Goal: Task Accomplishment & Management: Manage account settings

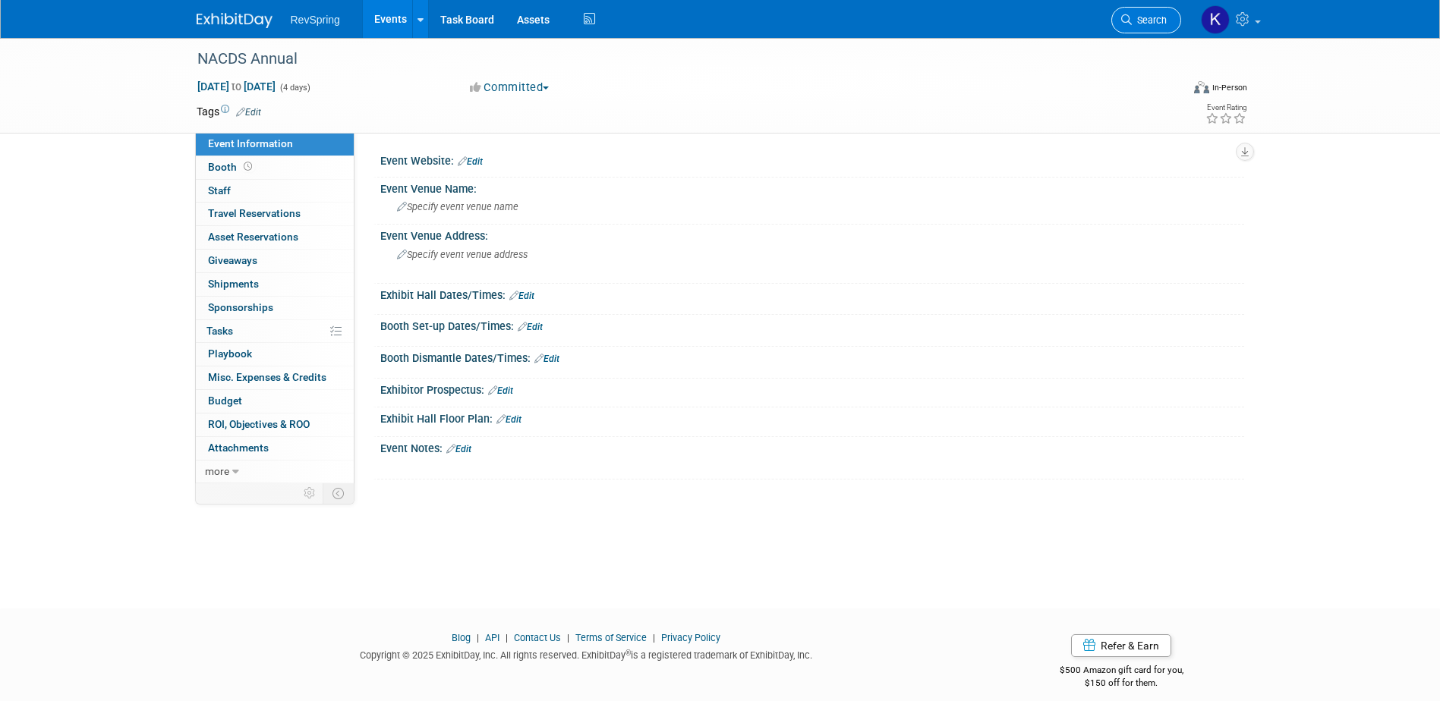
click at [1149, 15] on span "Search" at bounding box center [1149, 19] width 35 height 11
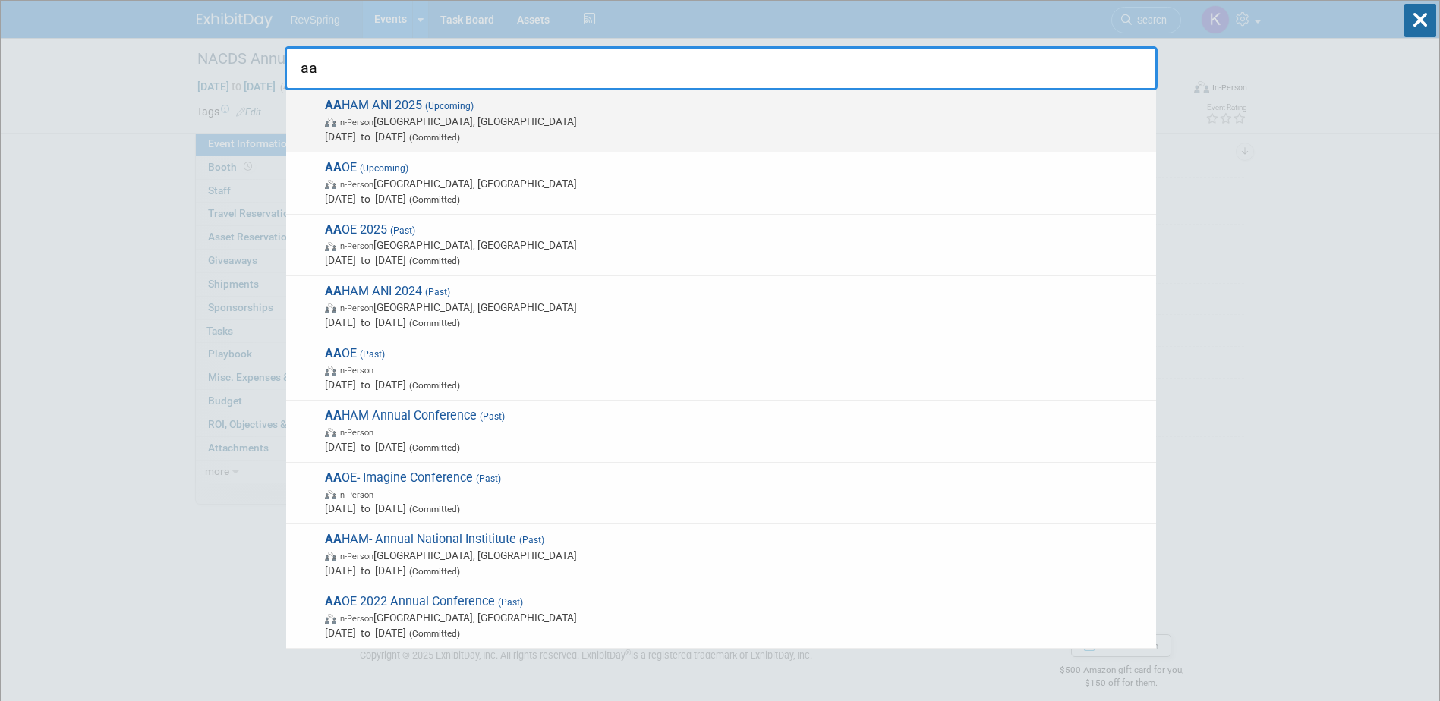
type input "aa"
click at [551, 126] on span "In-Person Baltimore, MD" at bounding box center [737, 121] width 824 height 15
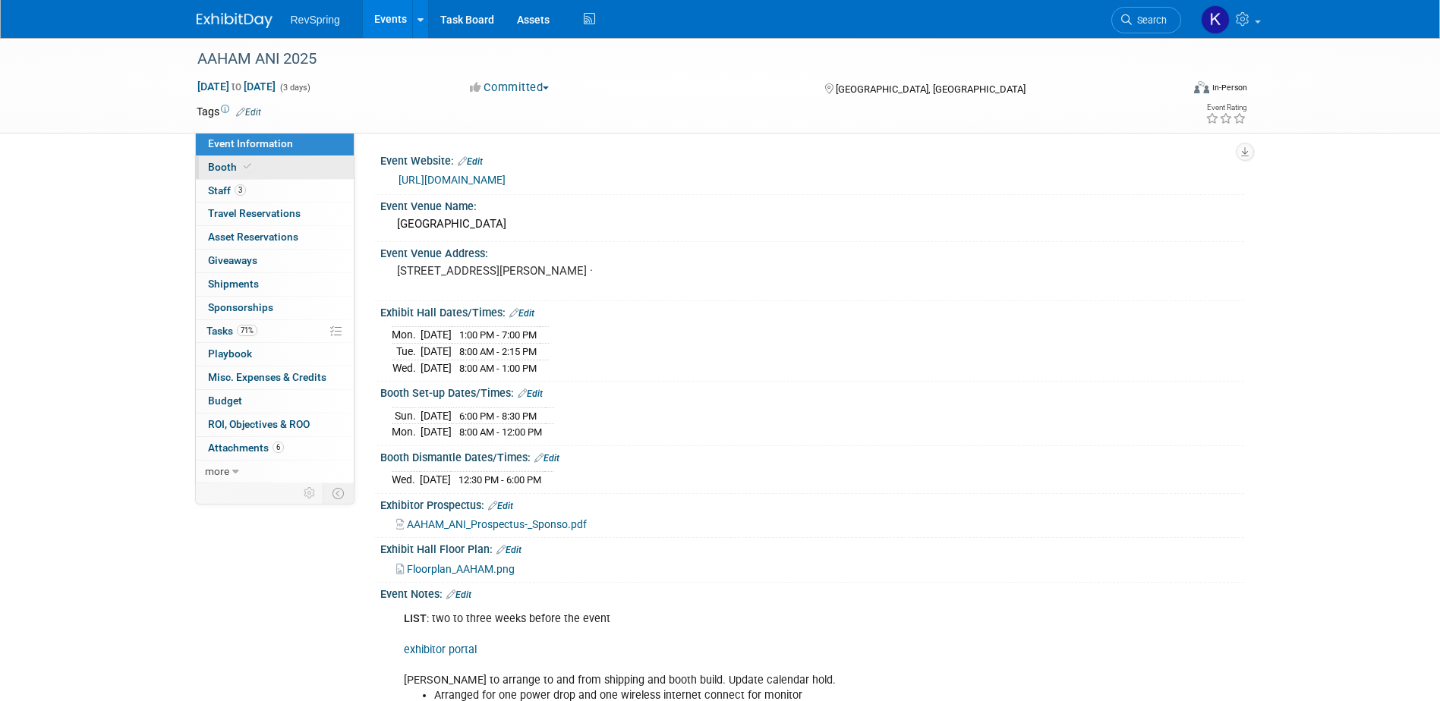
click at [251, 170] on span at bounding box center [248, 166] width 14 height 11
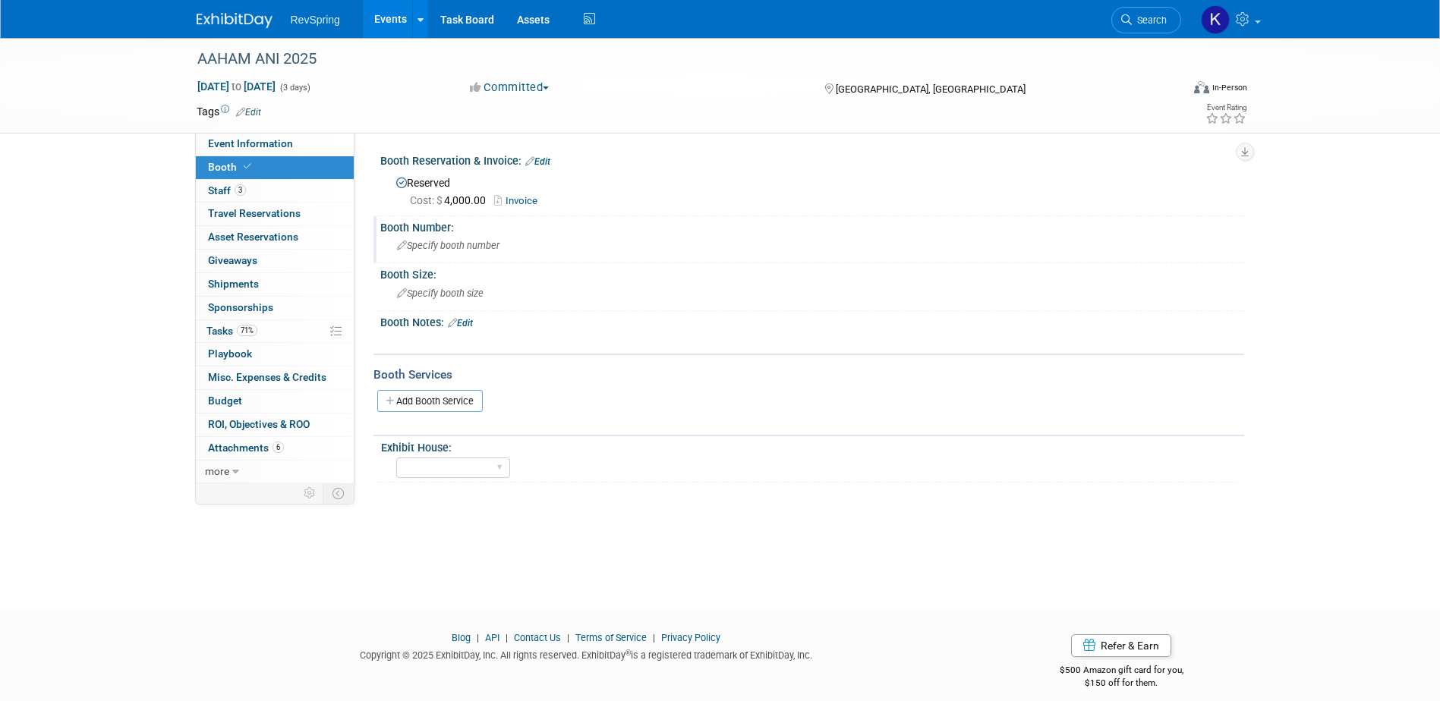
click at [449, 247] on span "Specify booth number" at bounding box center [448, 245] width 102 height 11
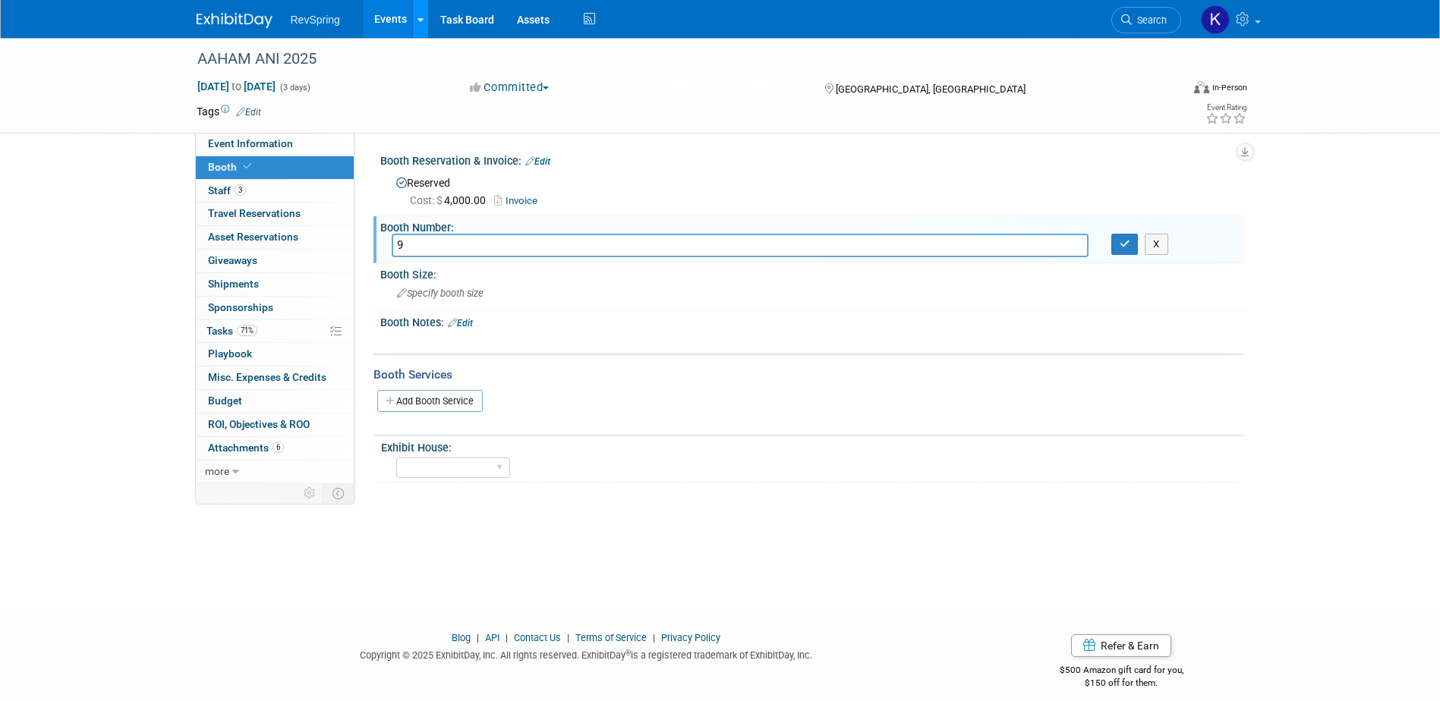
type input "9"
click at [1124, 244] on icon "button" at bounding box center [1125, 244] width 11 height 10
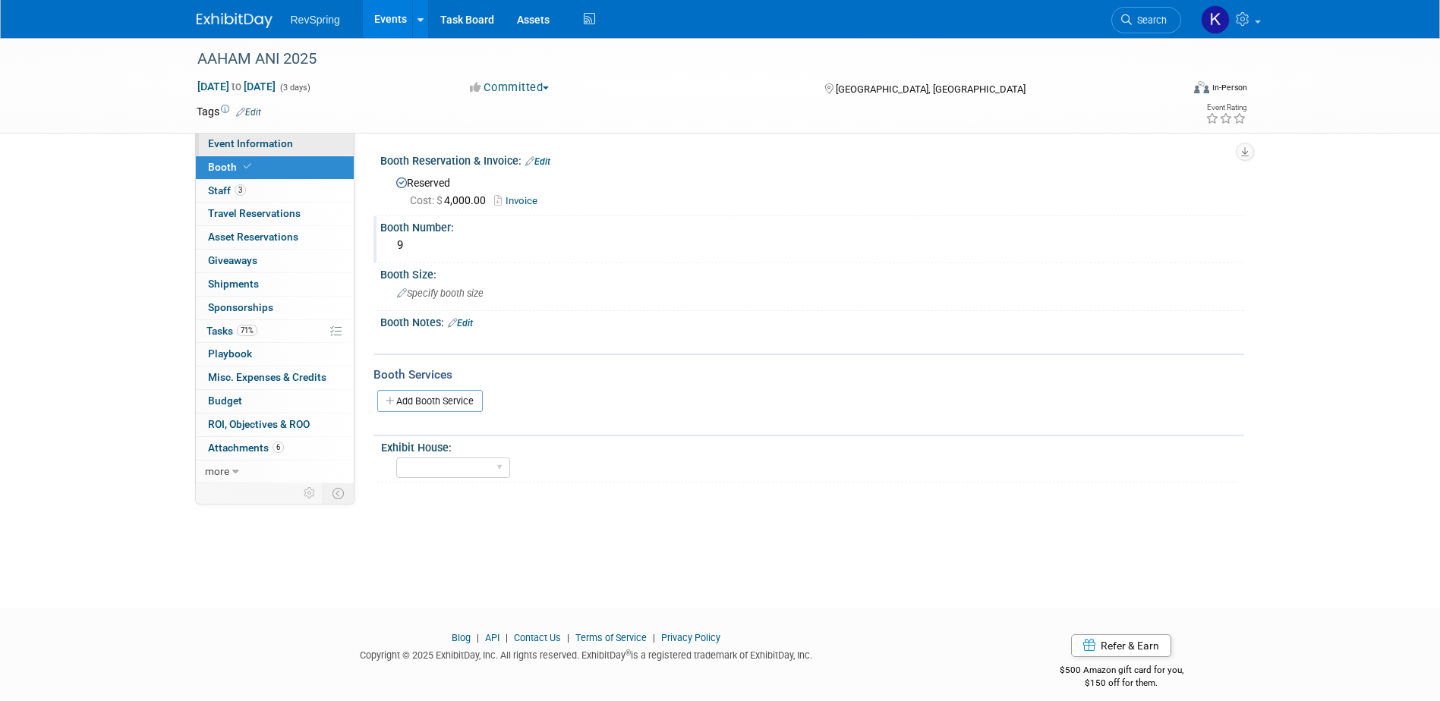
click at [264, 145] on span "Event Information" at bounding box center [250, 143] width 85 height 12
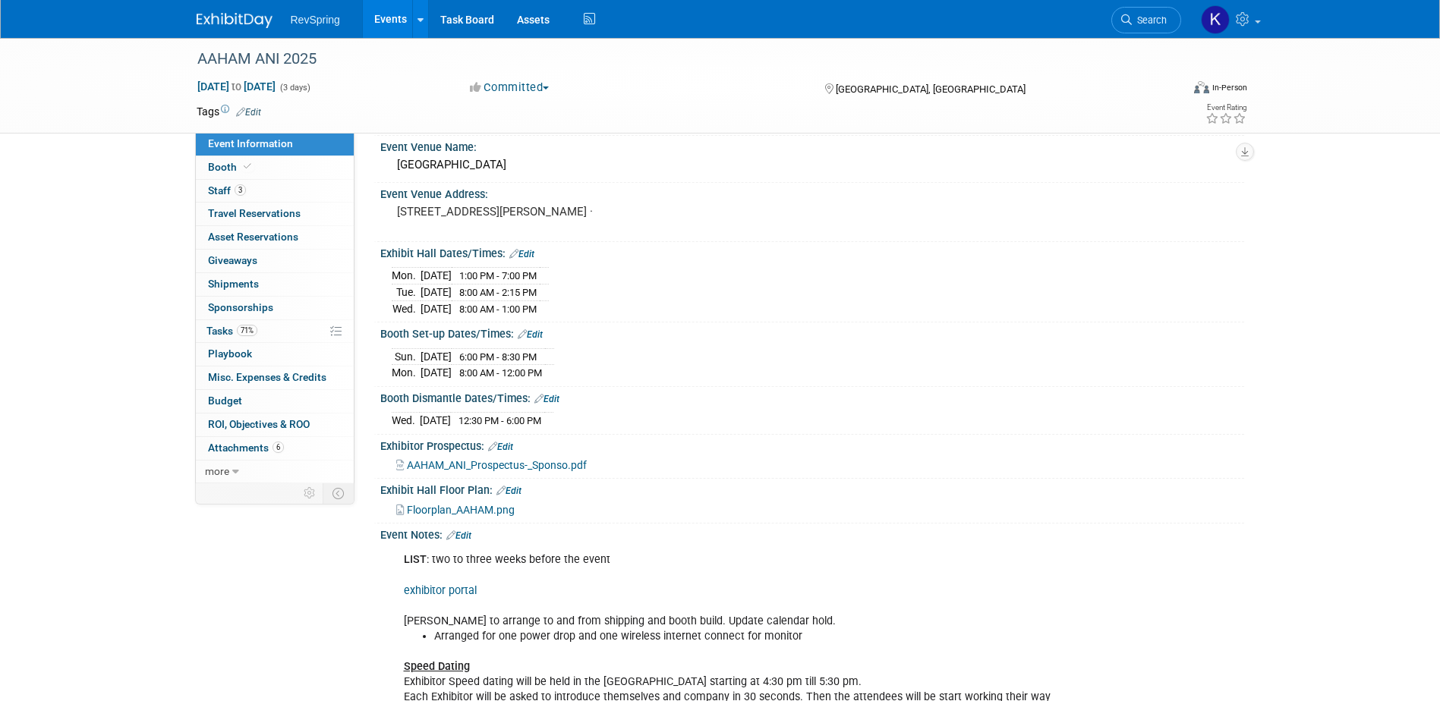
scroll to position [76, 0]
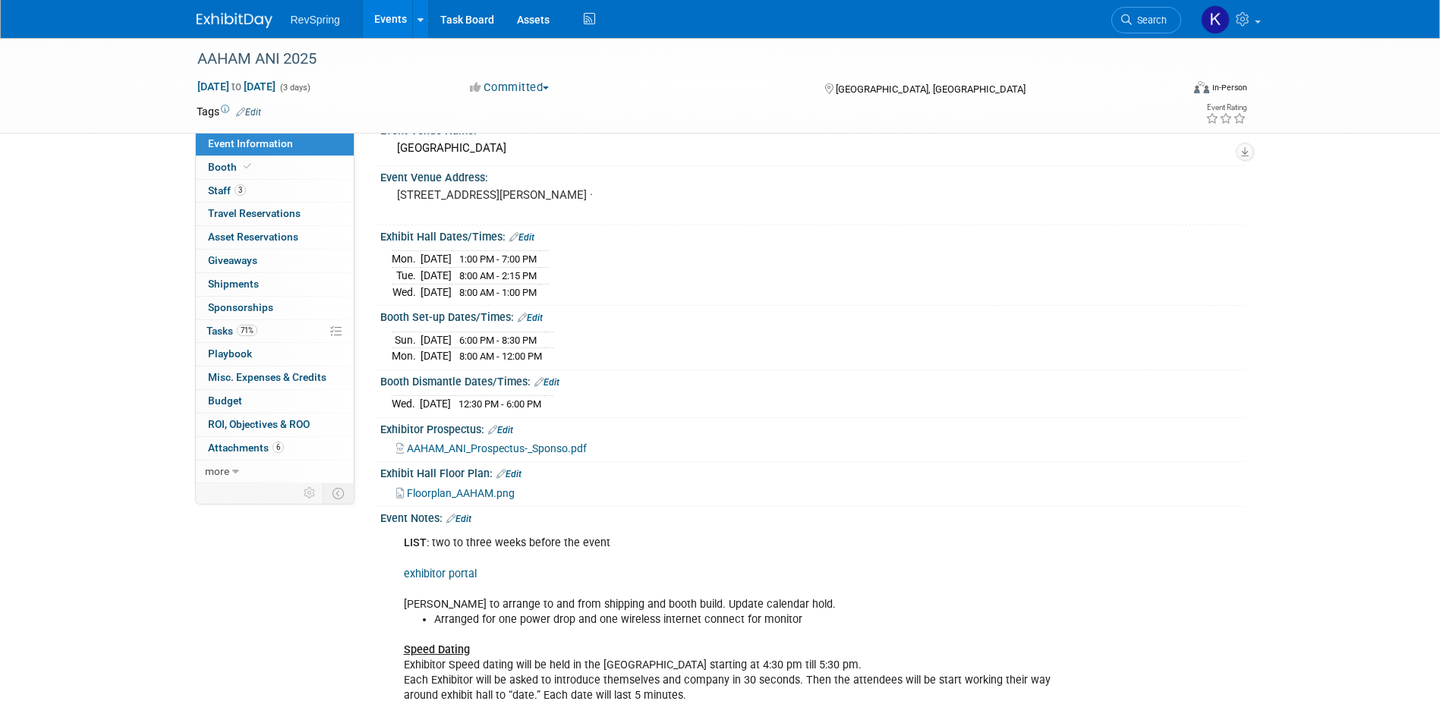
click at [495, 490] on span "Floorplan_AAHAM.png" at bounding box center [461, 493] width 108 height 12
click at [440, 573] on link "exhibitor portal" at bounding box center [440, 574] width 73 height 13
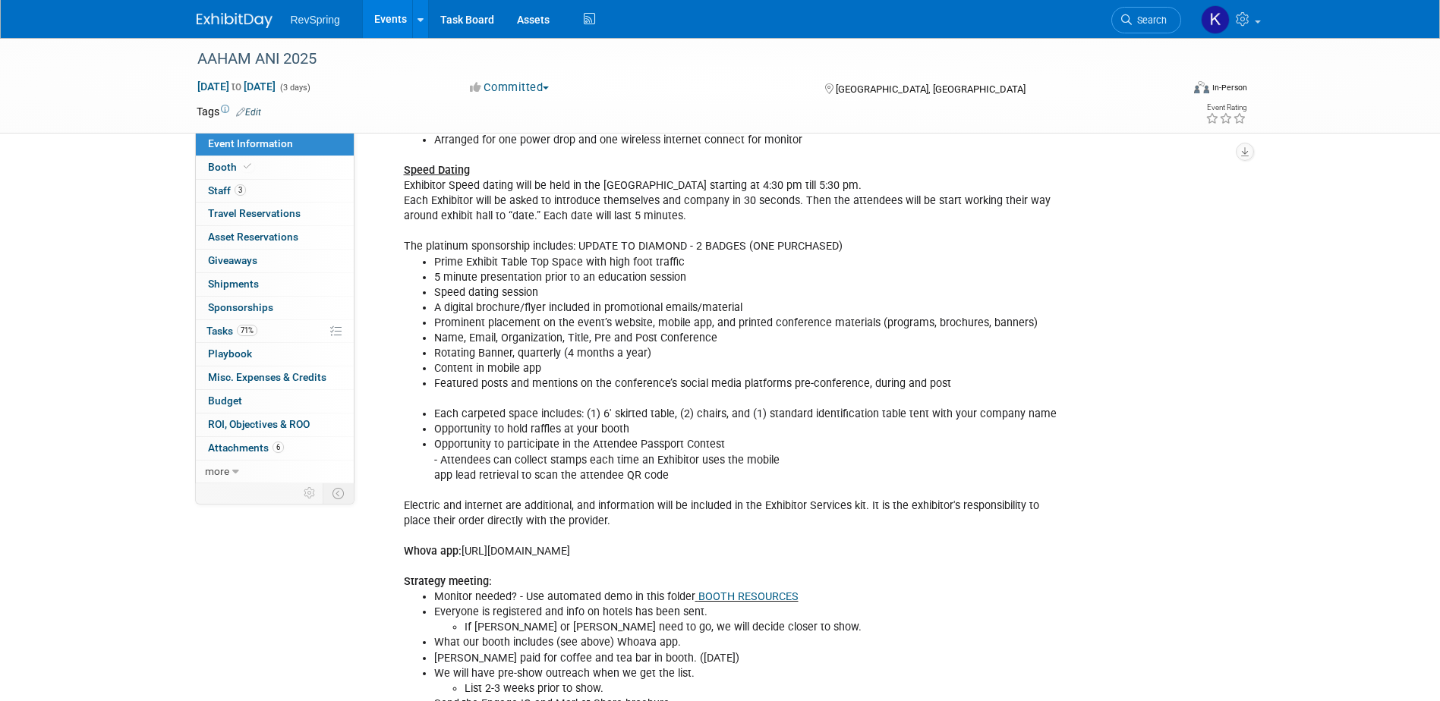
scroll to position [683, 0]
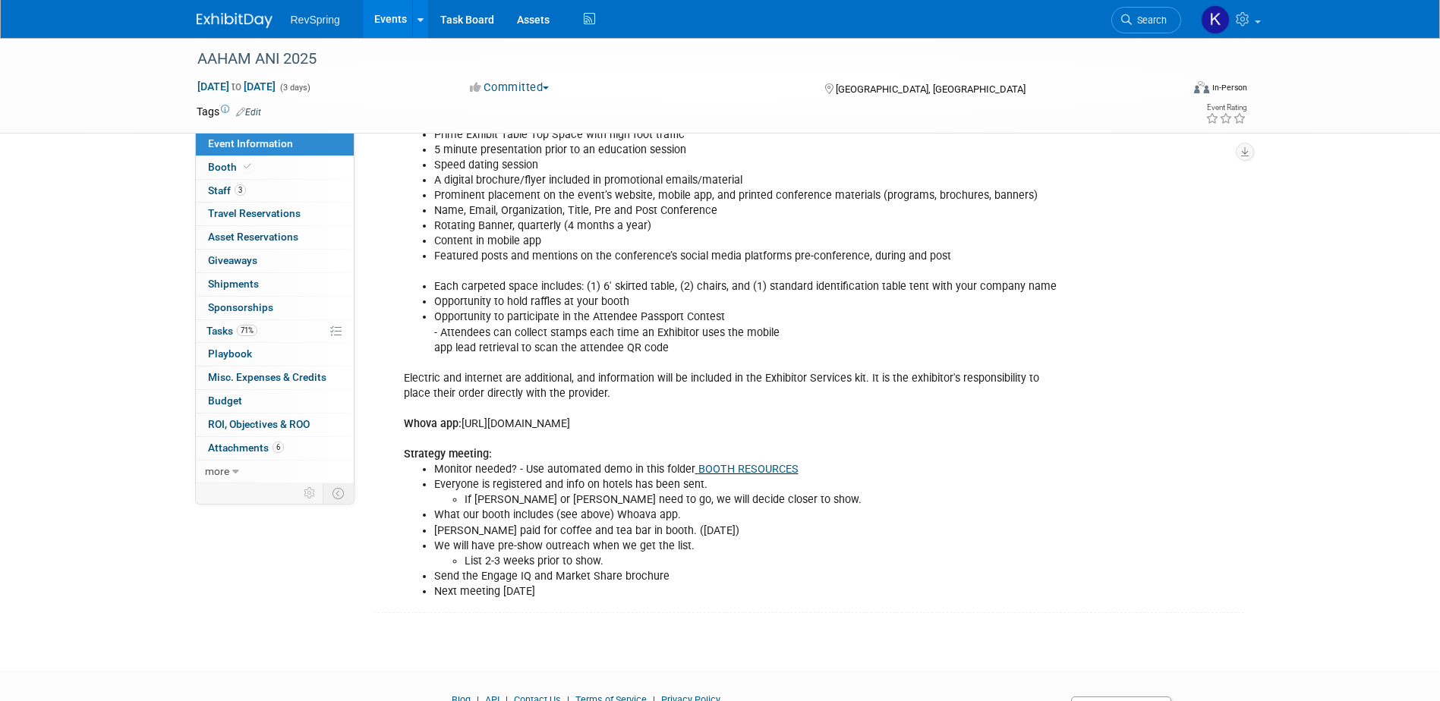
drag, startPoint x: 960, startPoint y: 427, endPoint x: 462, endPoint y: 424, distance: 498.0
click at [462, 424] on div "LIST : two to three weeks before the event exhibitor portal [PERSON_NAME] to ar…" at bounding box center [735, 263] width 684 height 685
copy div "[URL][DOMAIN_NAME]"
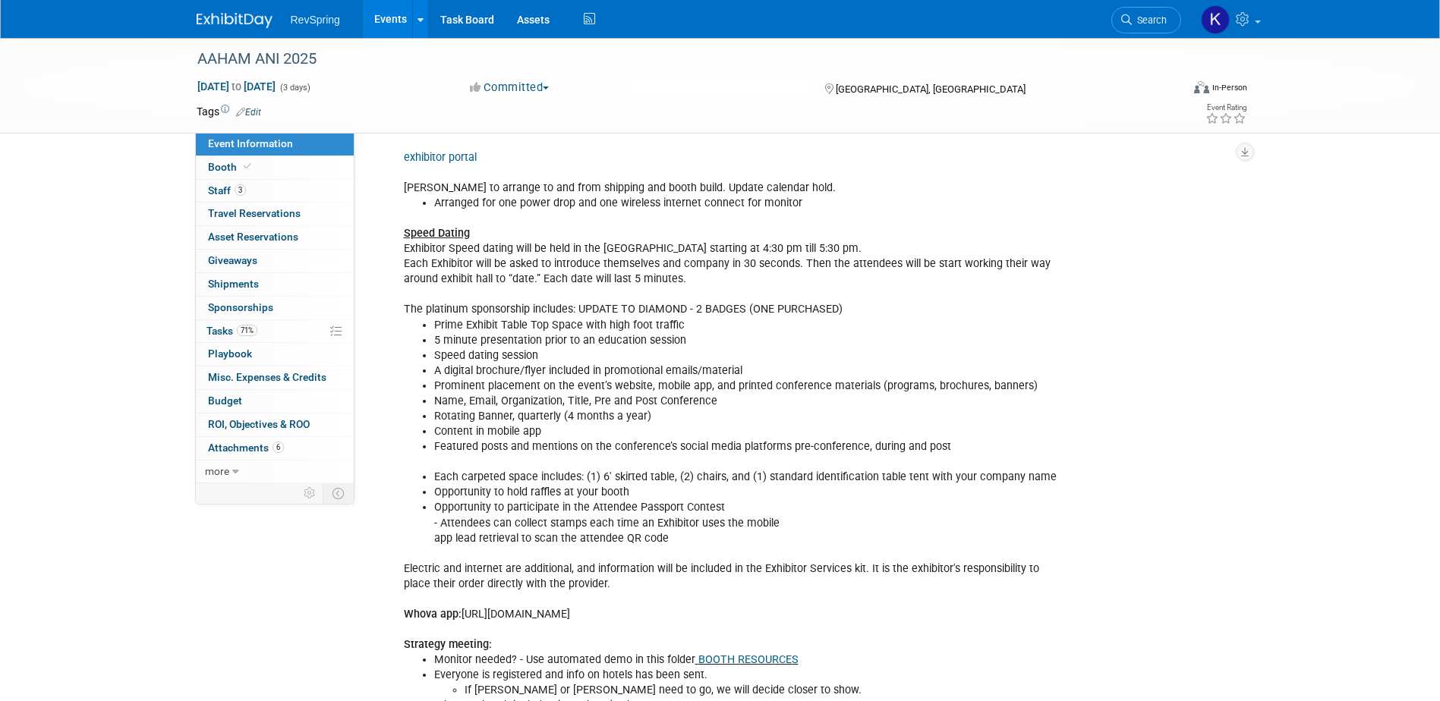
scroll to position [380, 0]
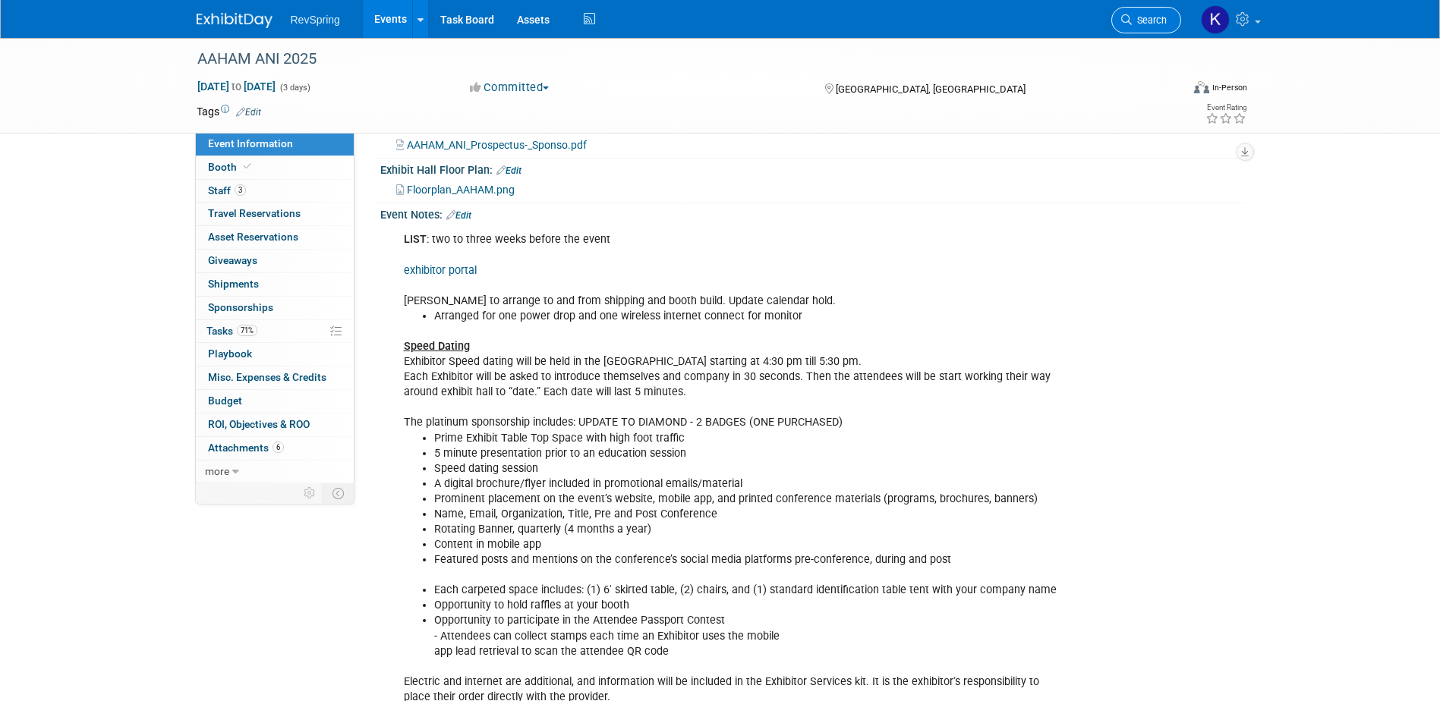
click at [1125, 30] on link "Search" at bounding box center [1146, 20] width 70 height 27
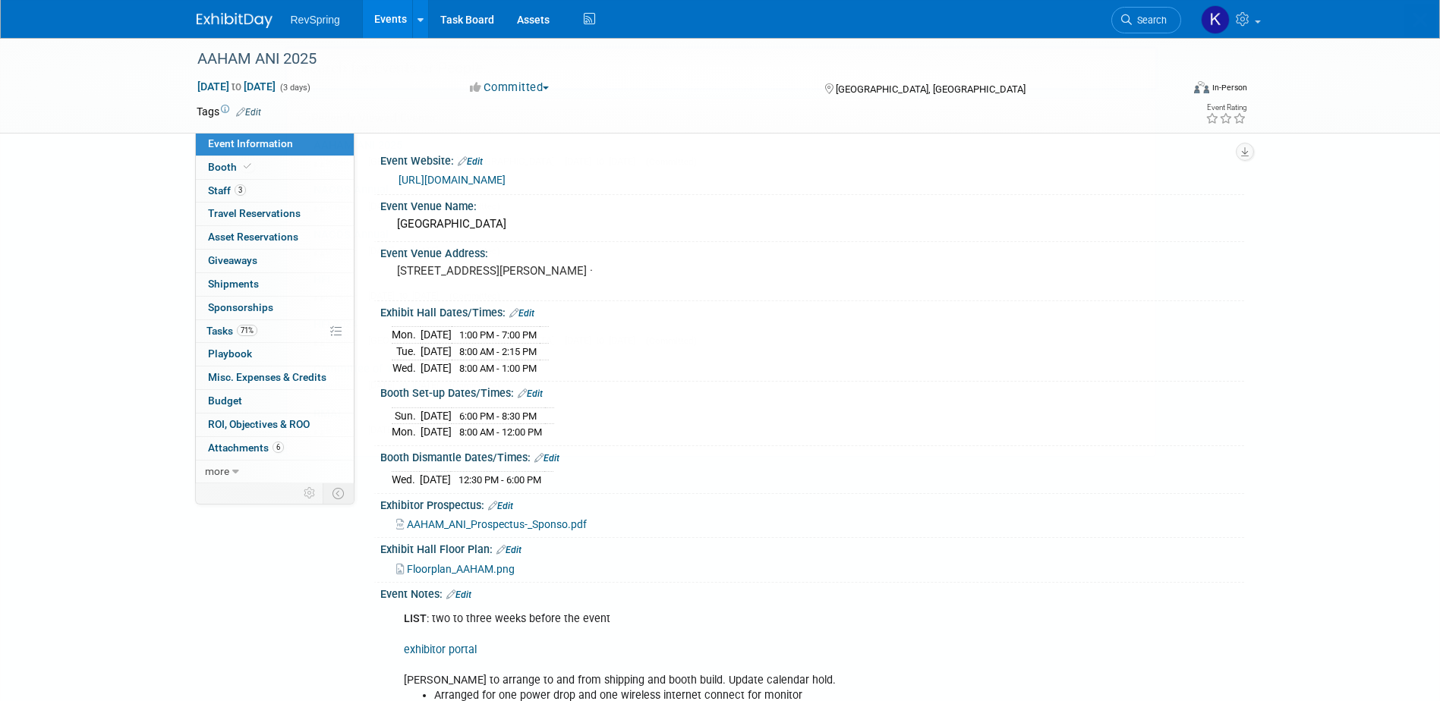
paste input "2026 LTC 100"
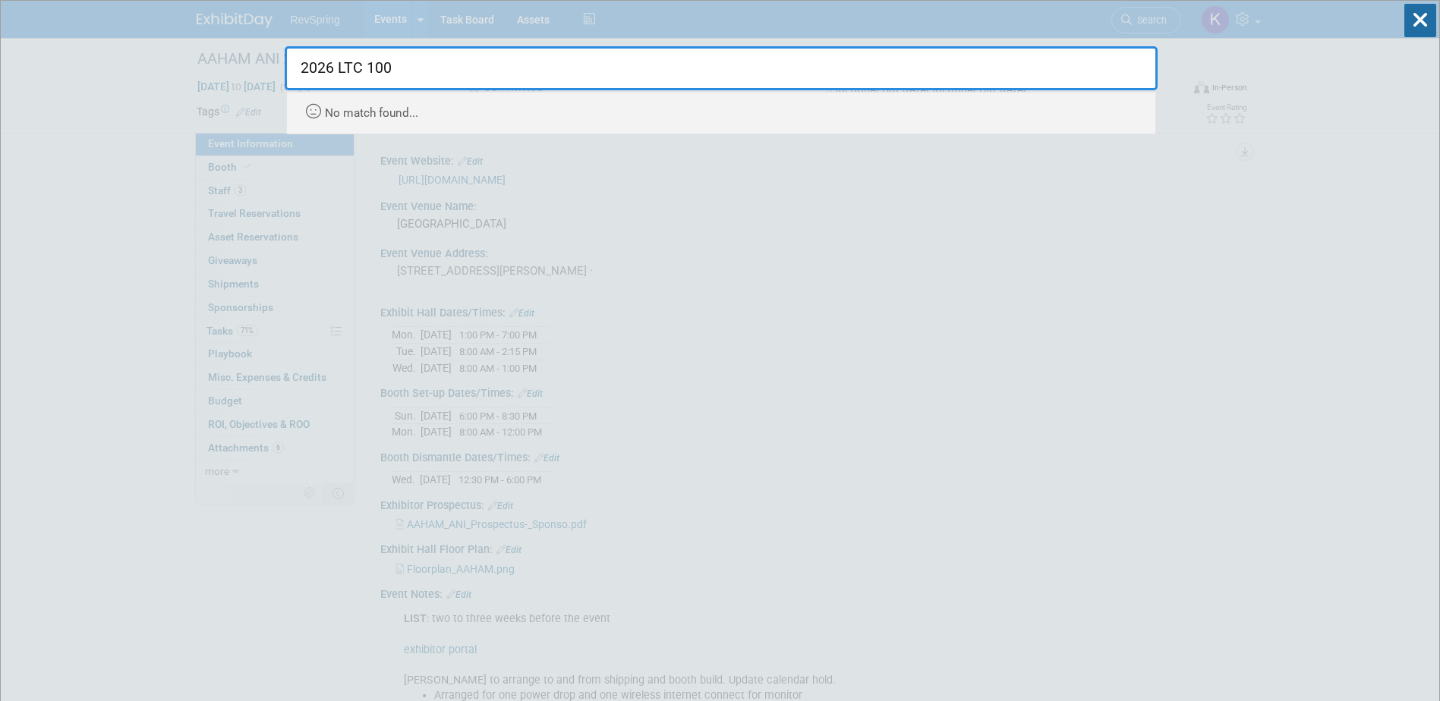
drag, startPoint x: 339, startPoint y: 68, endPoint x: 213, endPoint y: 80, distance: 125.8
type input "LTC 100"
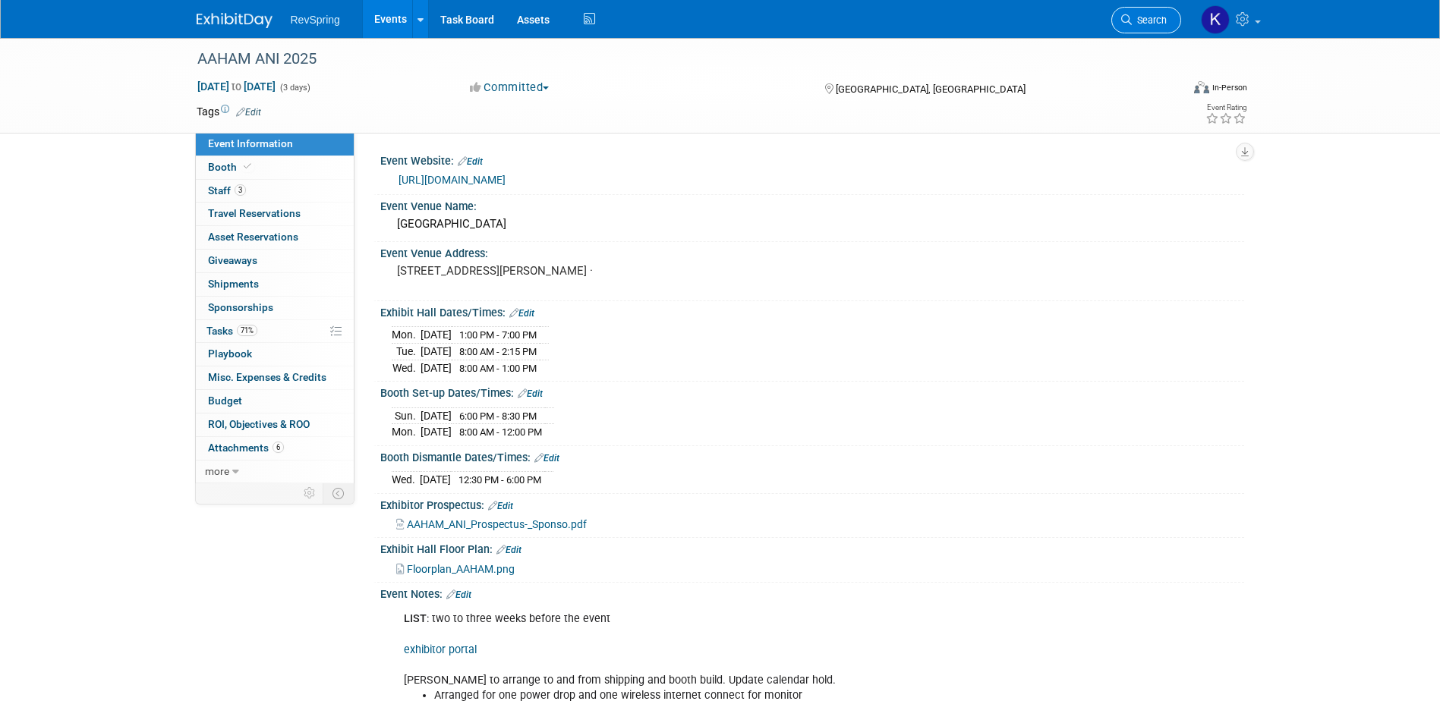
click at [1130, 23] on icon at bounding box center [1126, 19] width 11 height 11
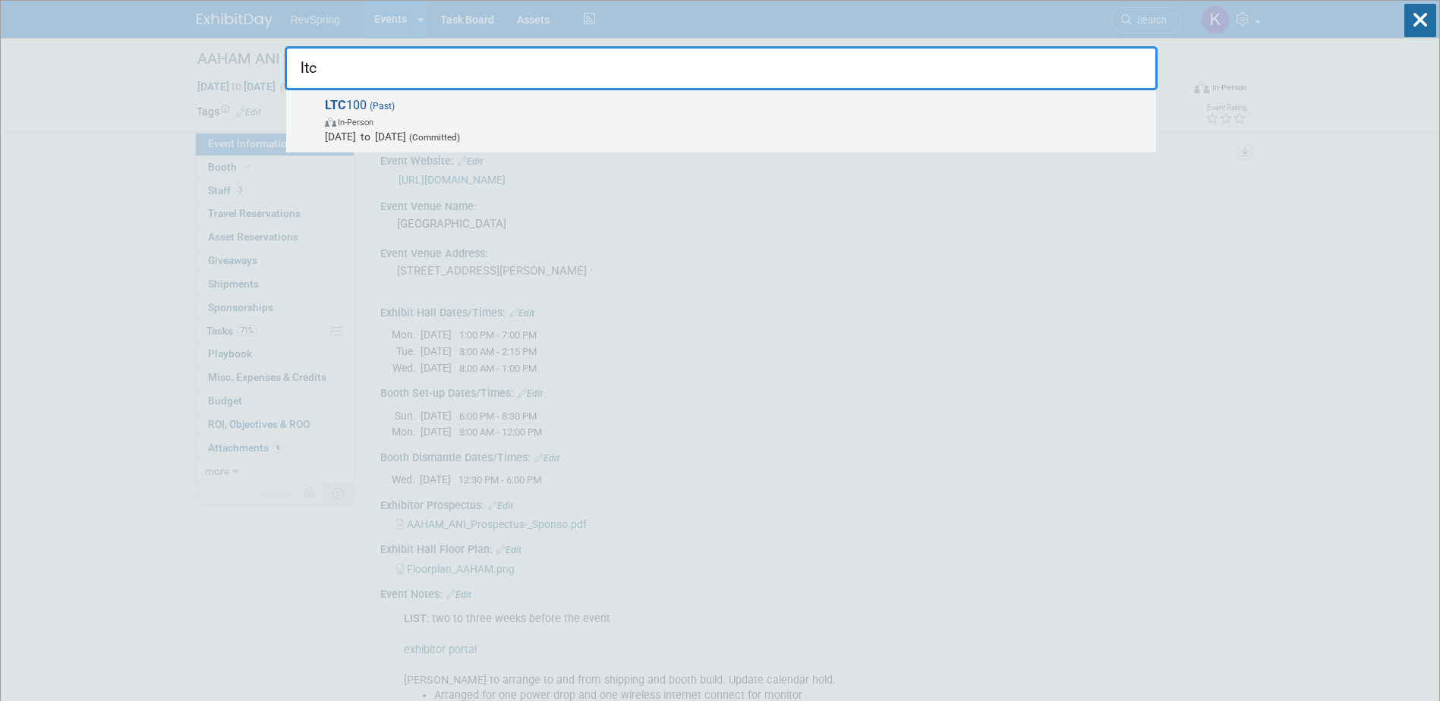
type input "ltc"
click at [823, 110] on span "LTC 100 (Past) In-Person May 18, 2025 to May 21, 2025 (Committed)" at bounding box center [734, 121] width 828 height 46
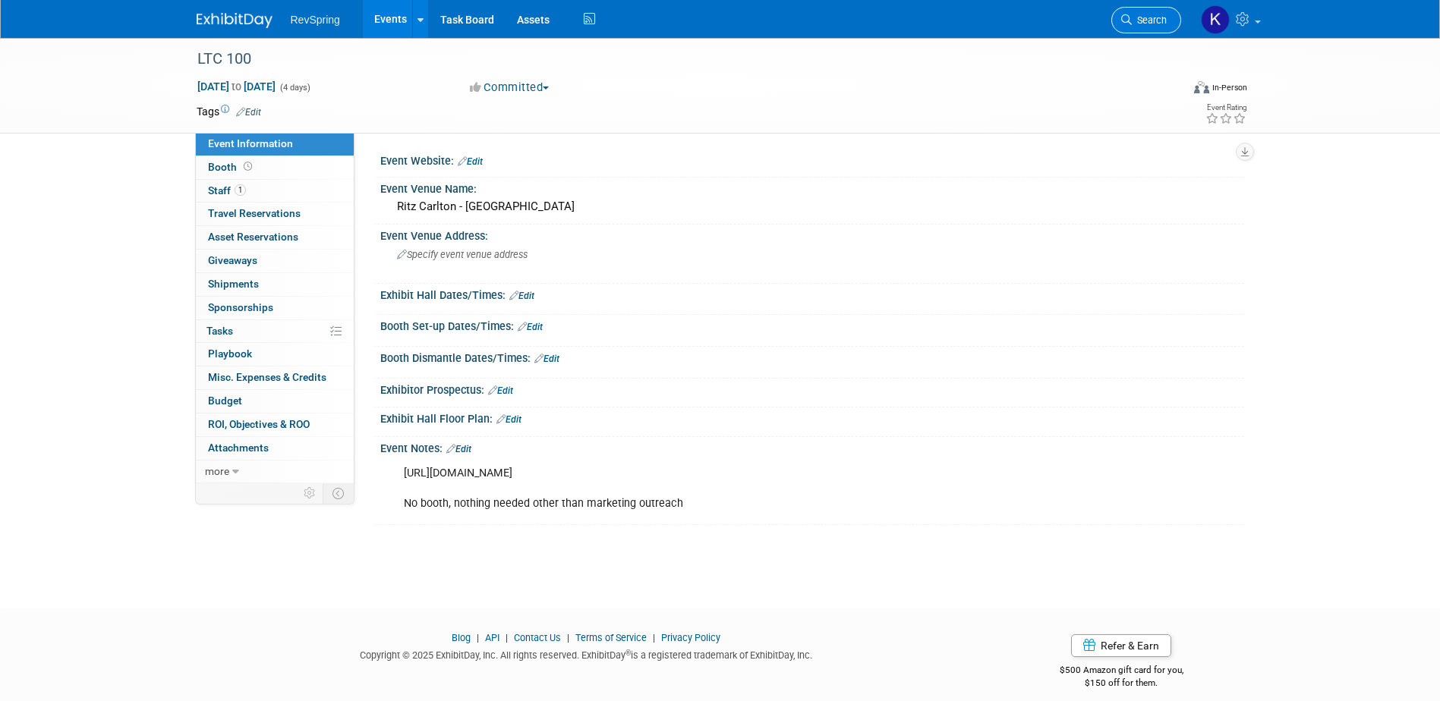
click at [1135, 30] on link "Search" at bounding box center [1146, 20] width 70 height 27
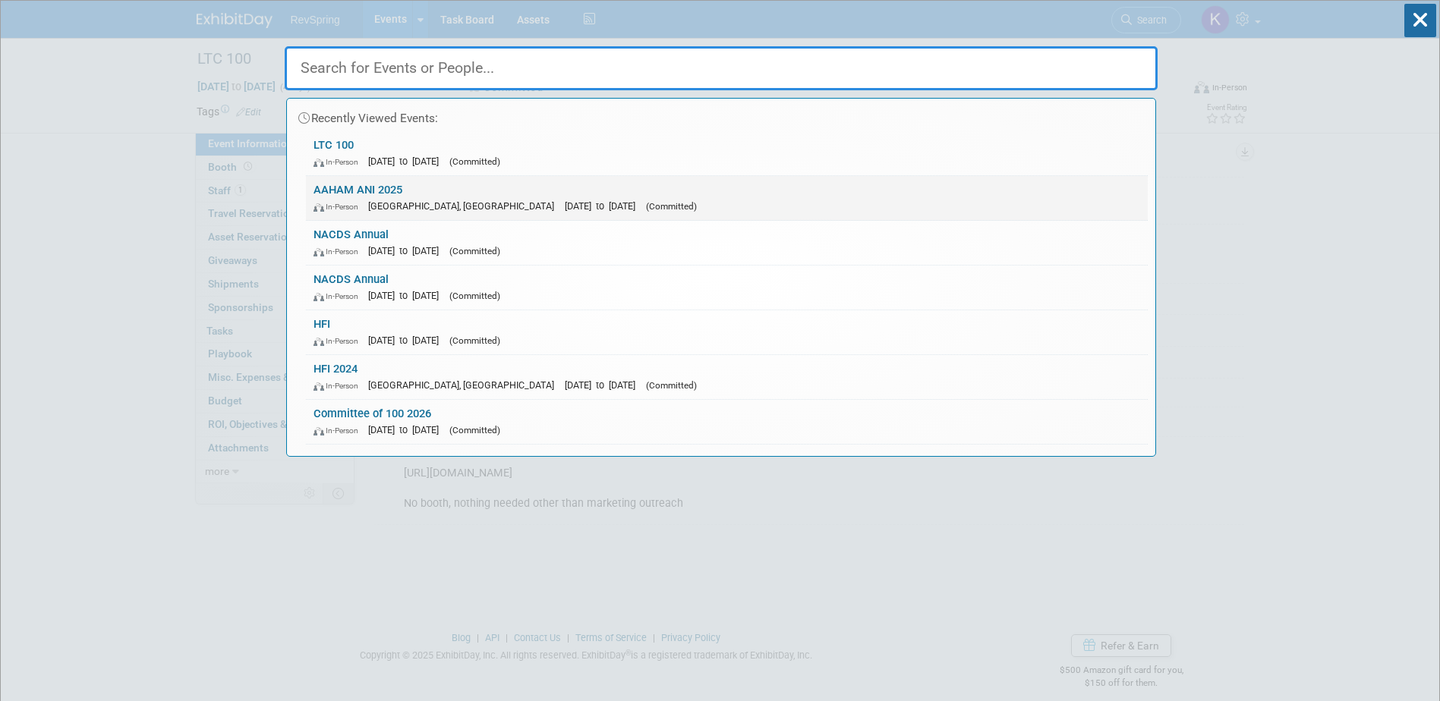
click at [621, 188] on link "AAHAM ANI 2025 In-Person Baltimore, MD Oct 20, 2025 to Oct 22, 2025 (Committed)" at bounding box center [727, 198] width 842 height 44
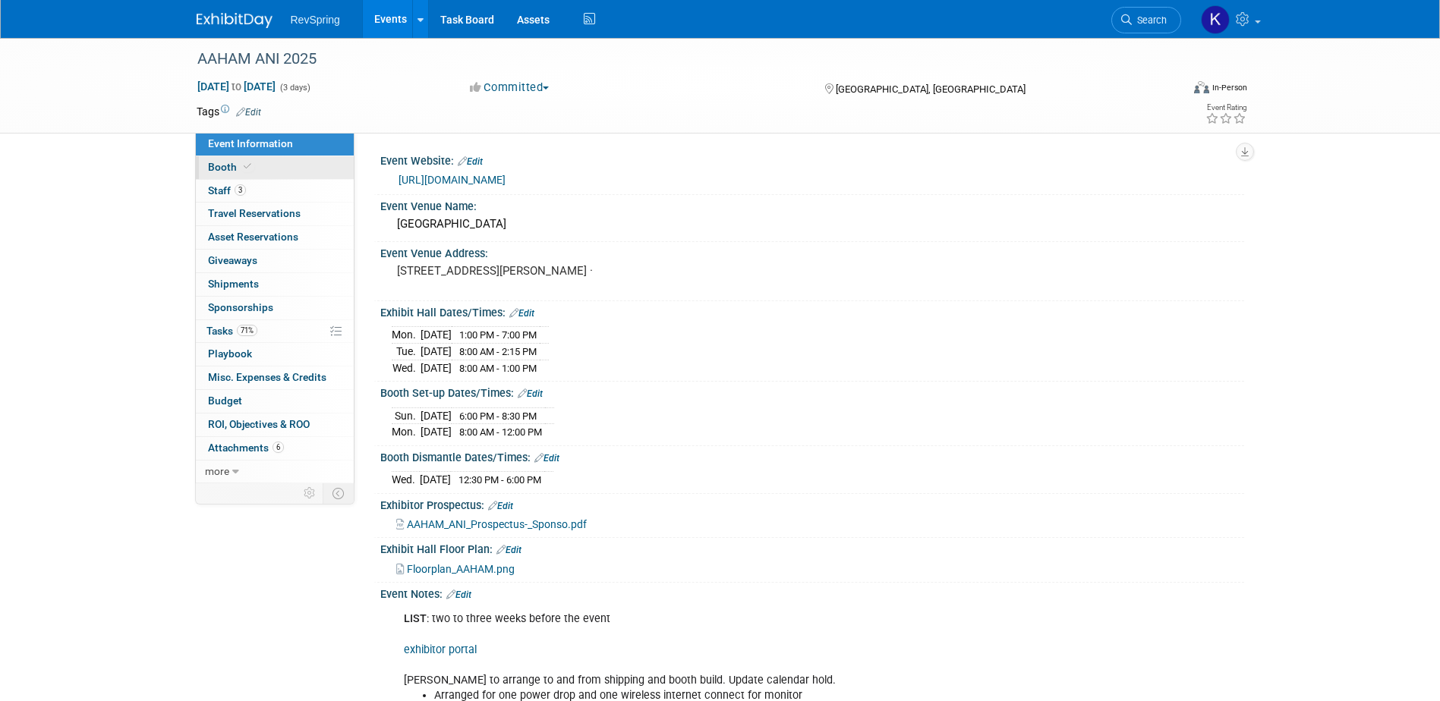
click at [241, 167] on span at bounding box center [248, 166] width 14 height 11
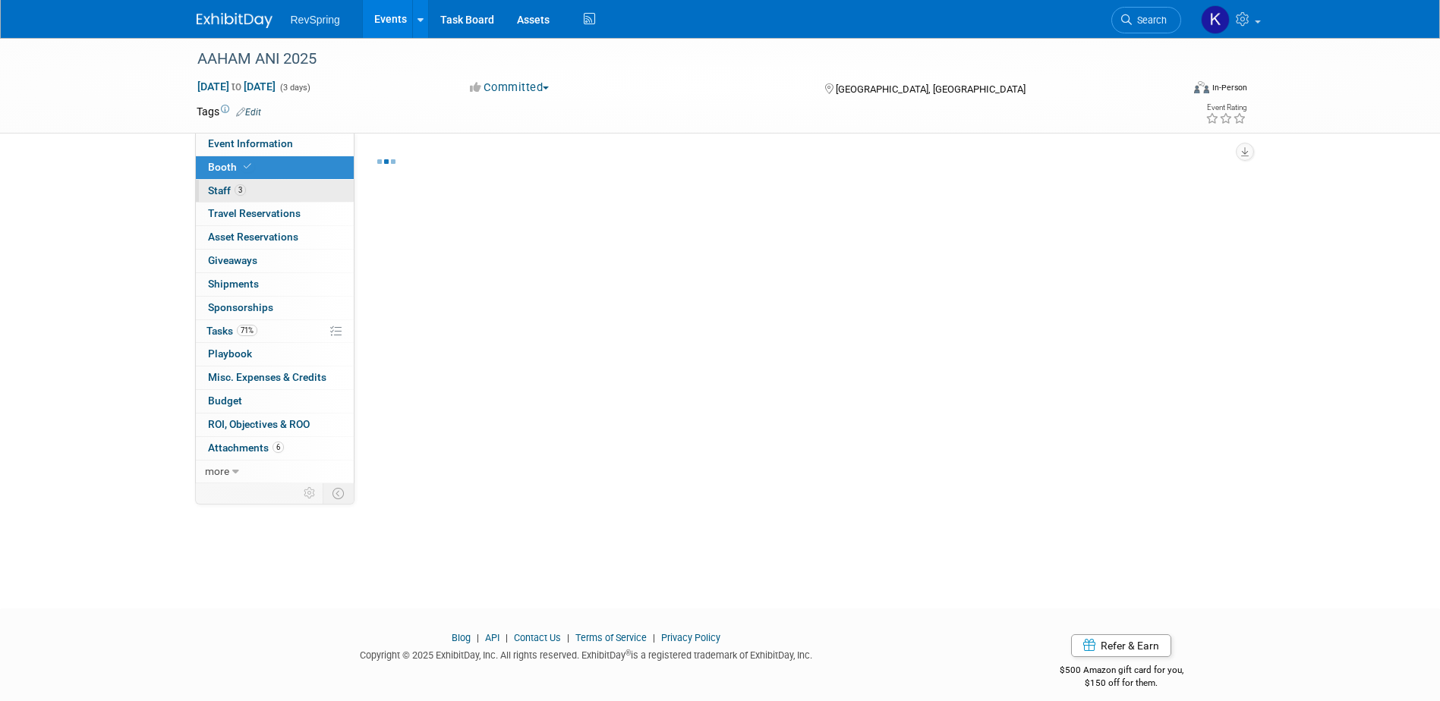
click at [254, 195] on link "3 Staff 3" at bounding box center [275, 191] width 158 height 23
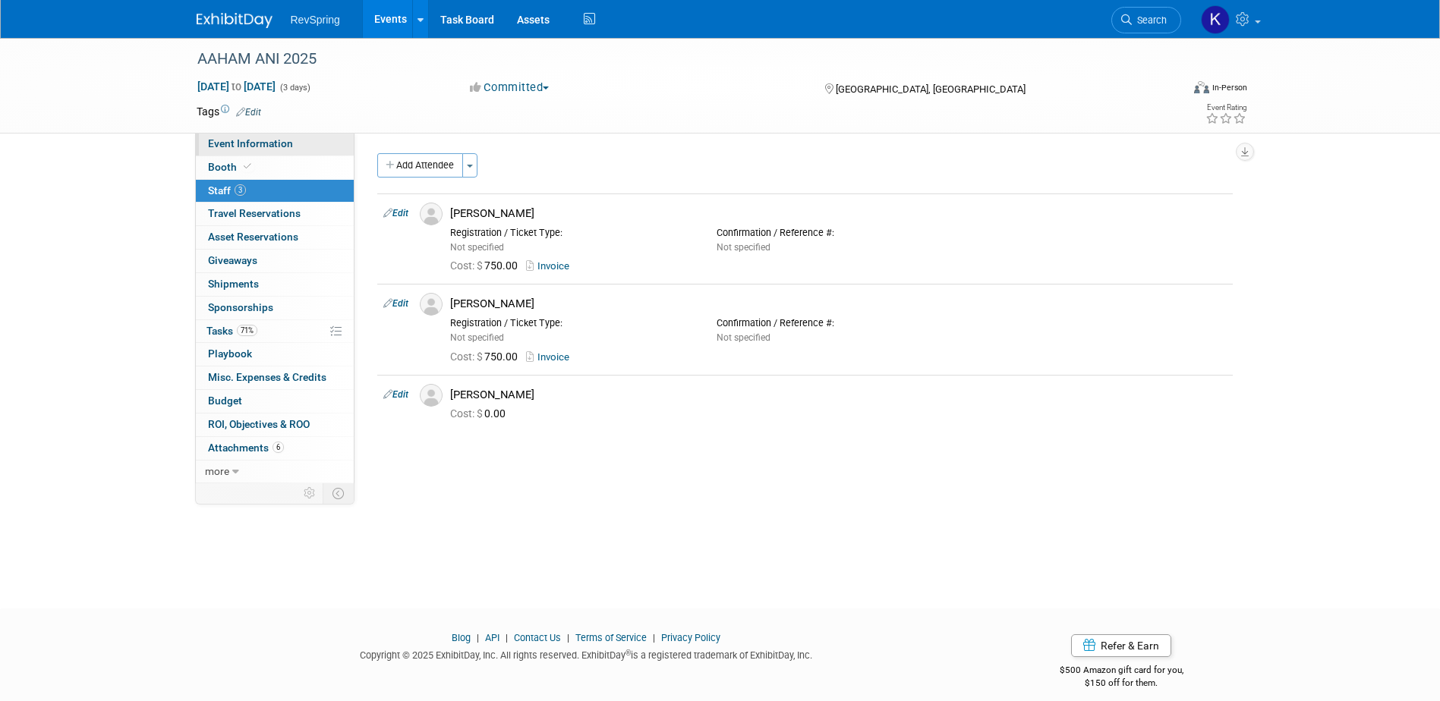
click at [314, 148] on link "Event Information" at bounding box center [275, 144] width 158 height 23
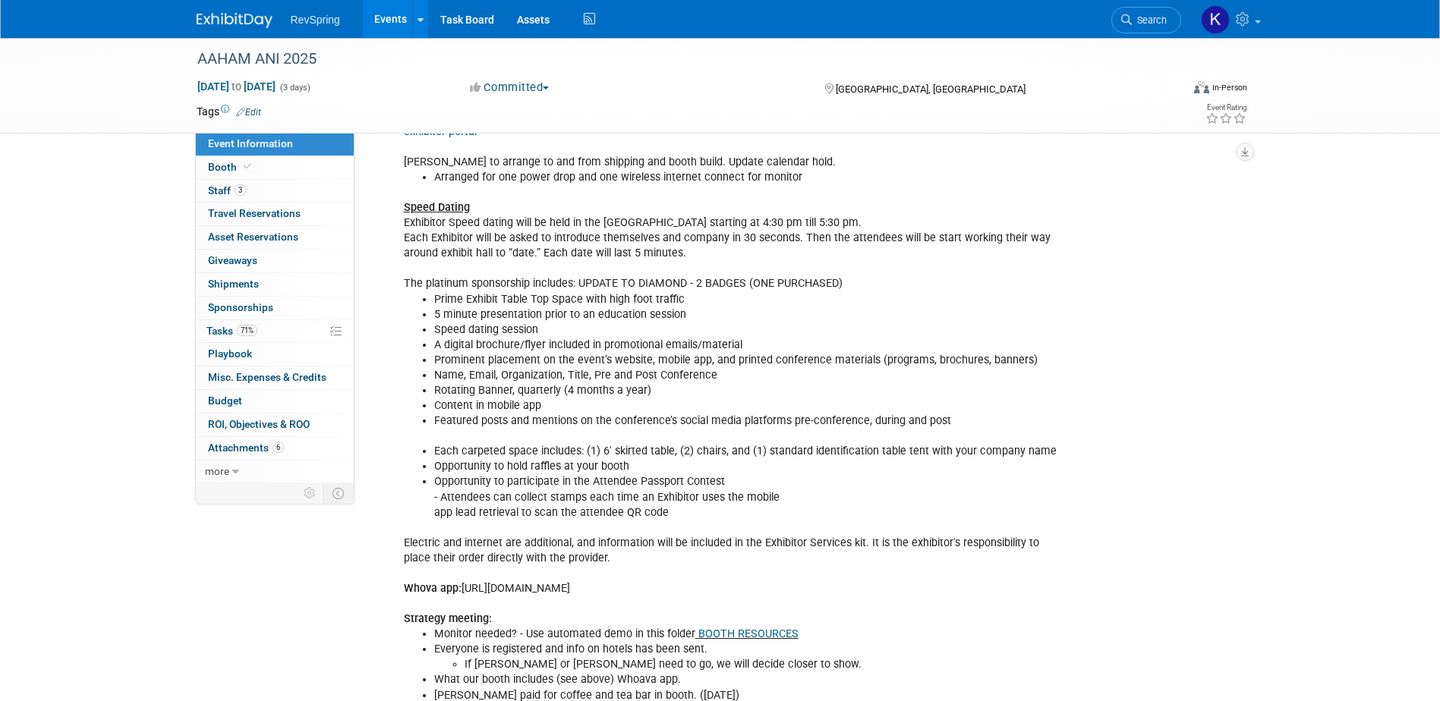
scroll to position [380, 0]
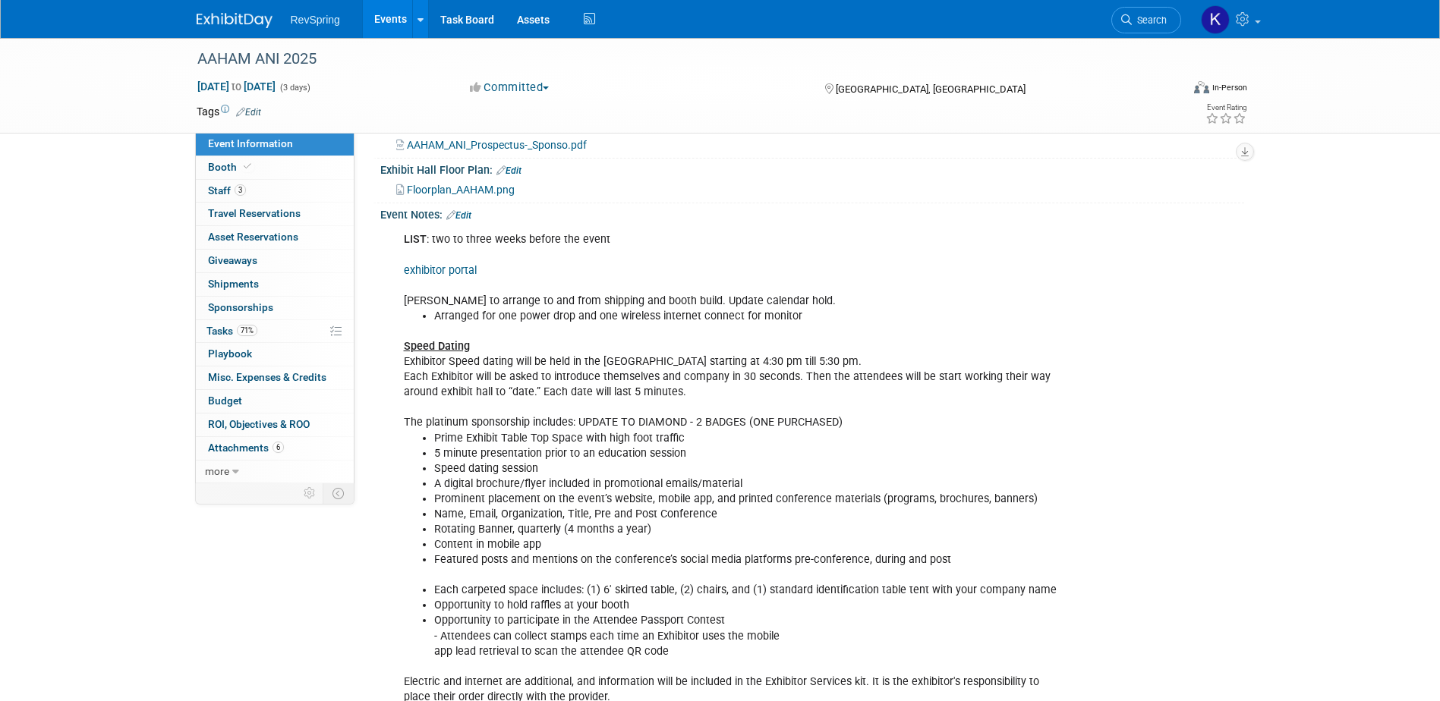
click at [466, 210] on link "Edit" at bounding box center [458, 215] width 25 height 11
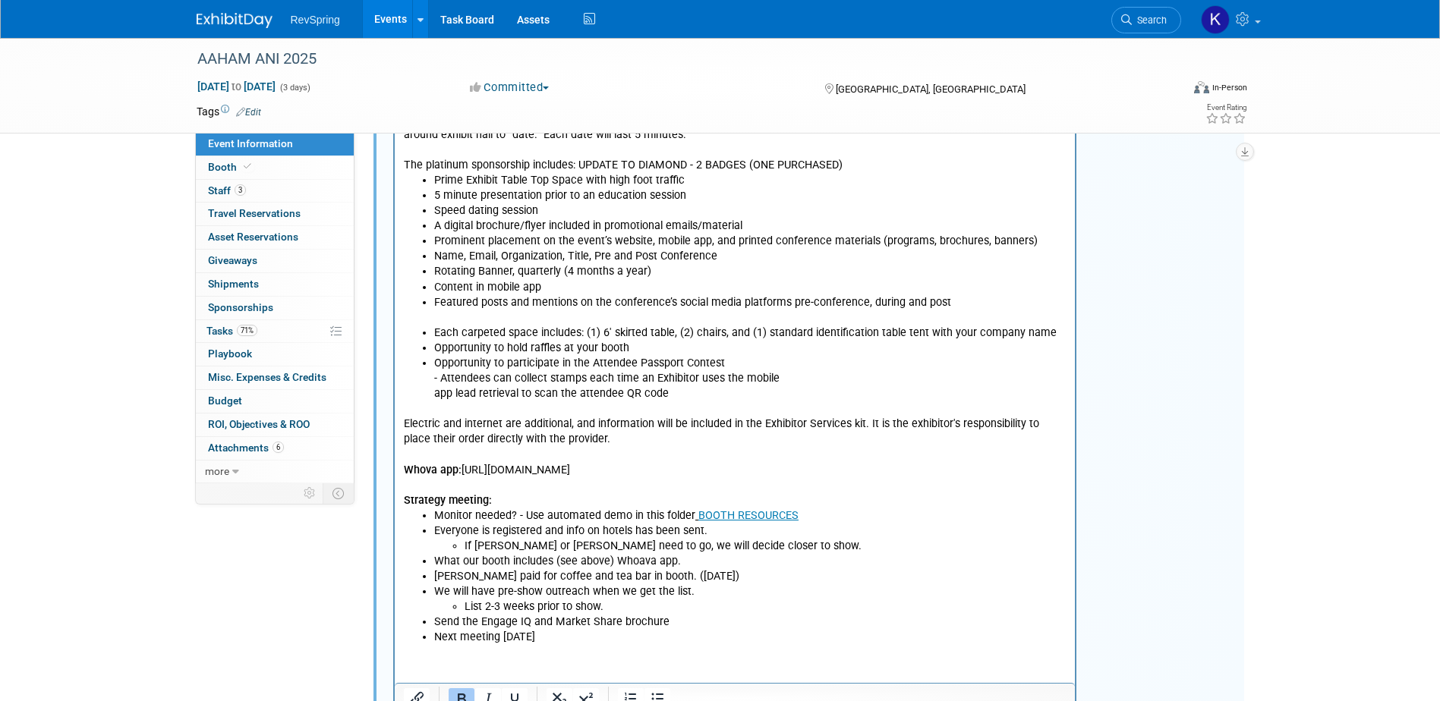
scroll to position [795, 0]
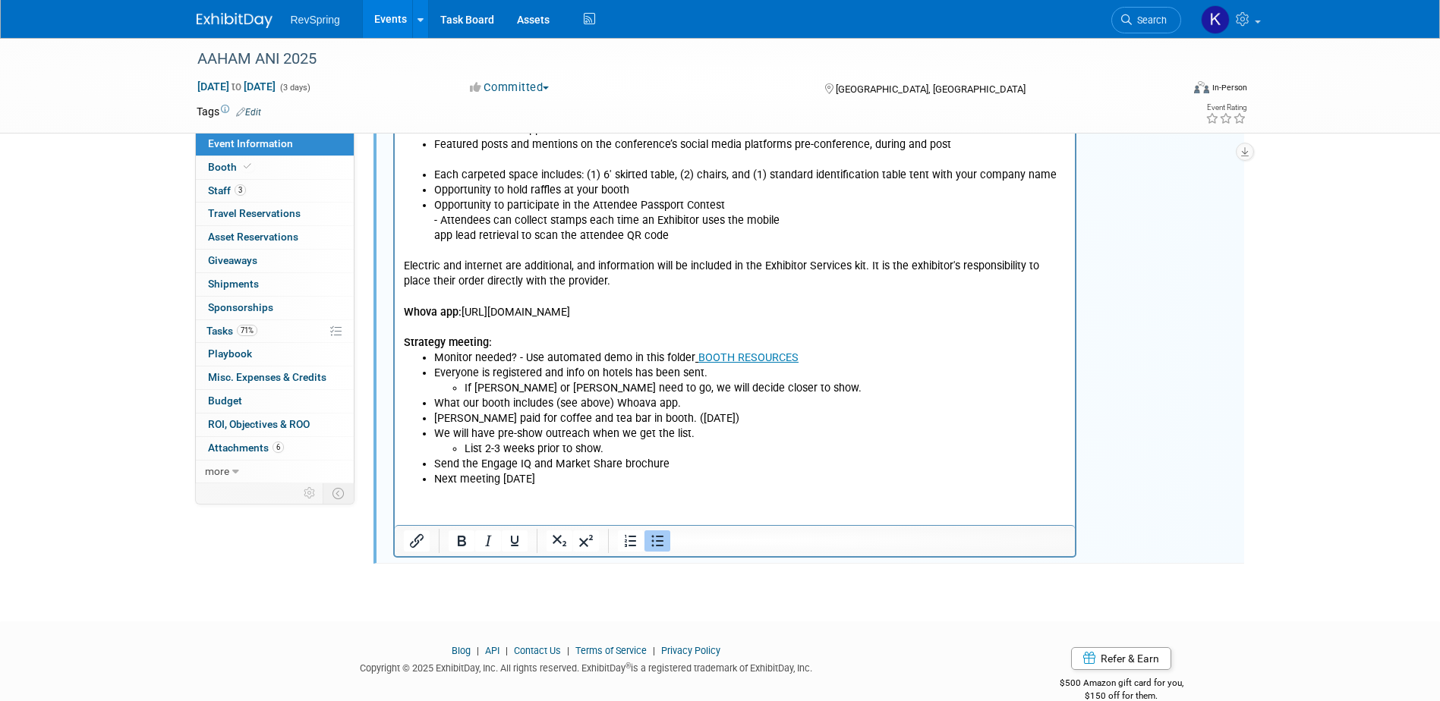
click at [563, 488] on html "LIST : two to three weeks before the event exhibitor portal [PERSON_NAME] to ar…" at bounding box center [734, 150] width 681 height 676
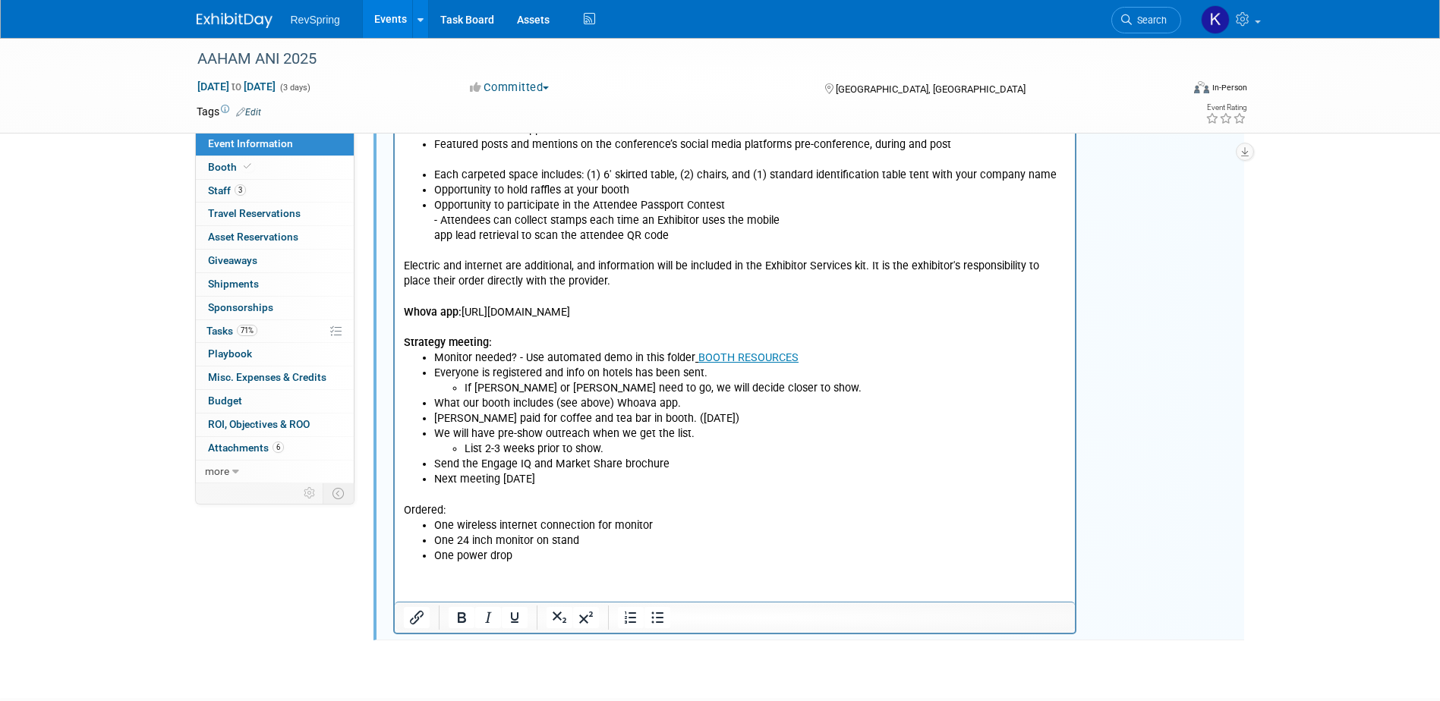
click at [430, 515] on p "Ordered:" at bounding box center [734, 511] width 663 height 15
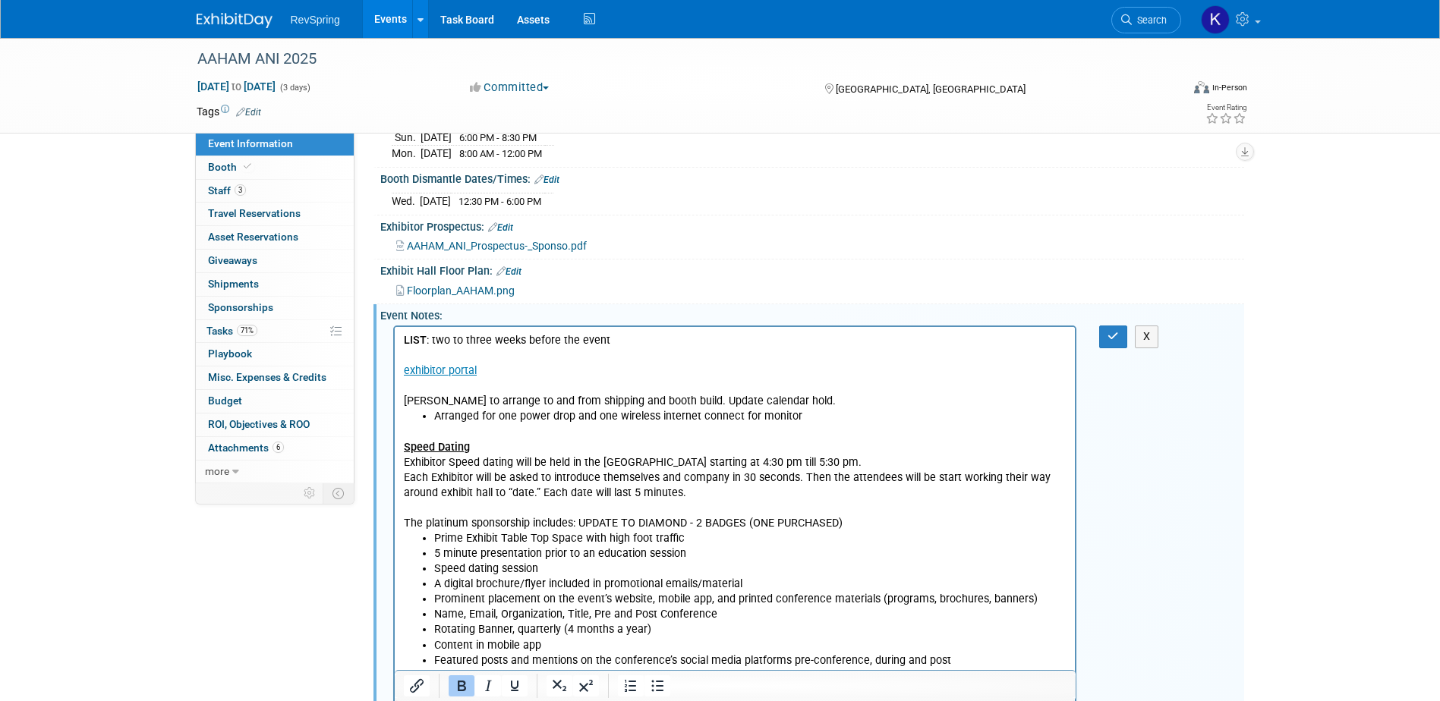
scroll to position [188, 0]
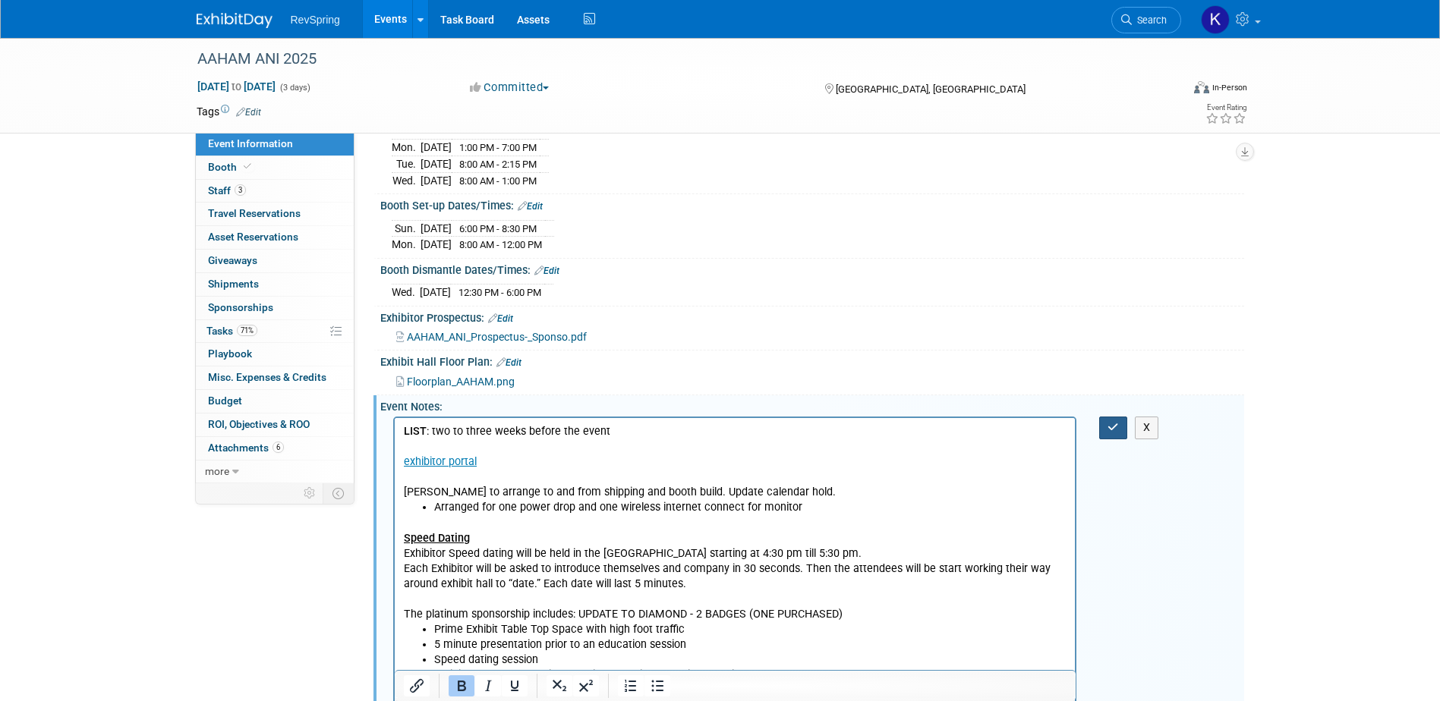
drag, startPoint x: 1118, startPoint y: 425, endPoint x: 1105, endPoint y: 432, distance: 15.3
click at [1118, 425] on icon "button" at bounding box center [1113, 427] width 11 height 11
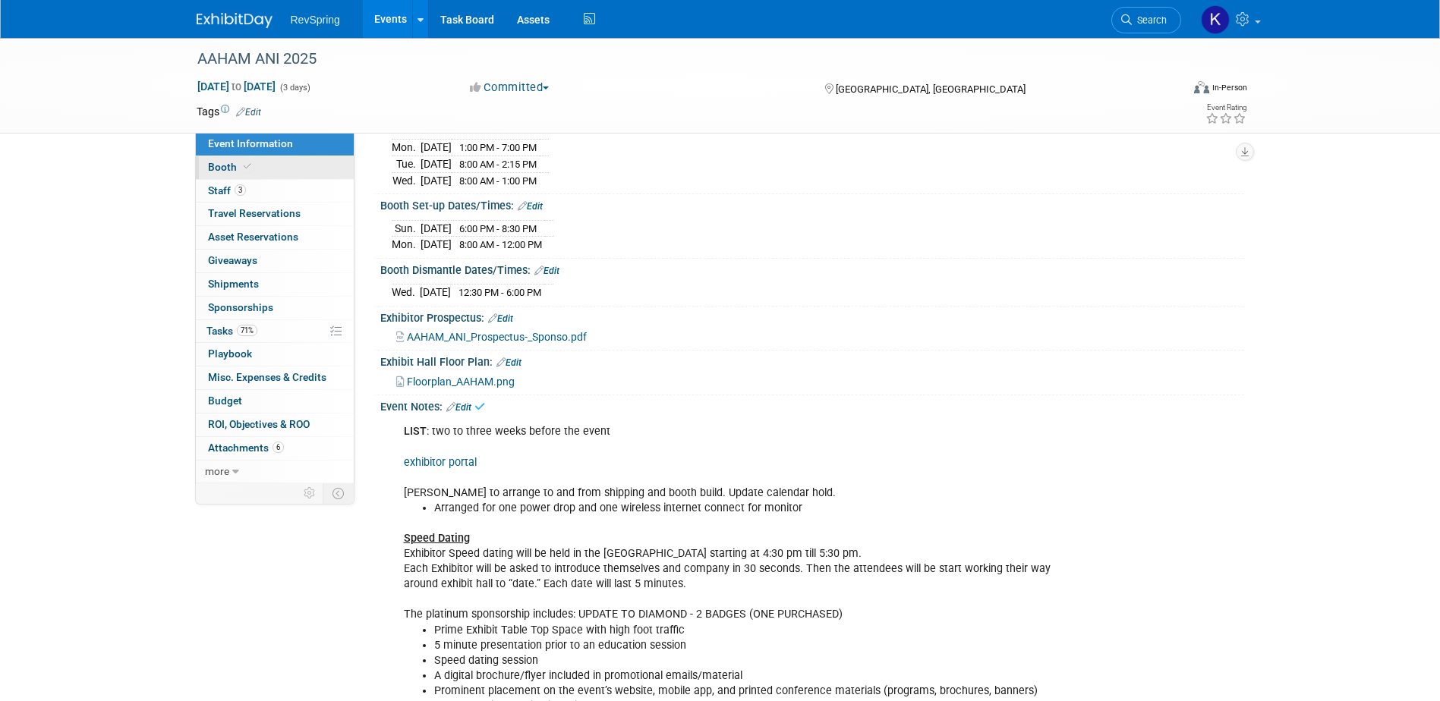
click at [318, 169] on link "Booth" at bounding box center [275, 167] width 158 height 23
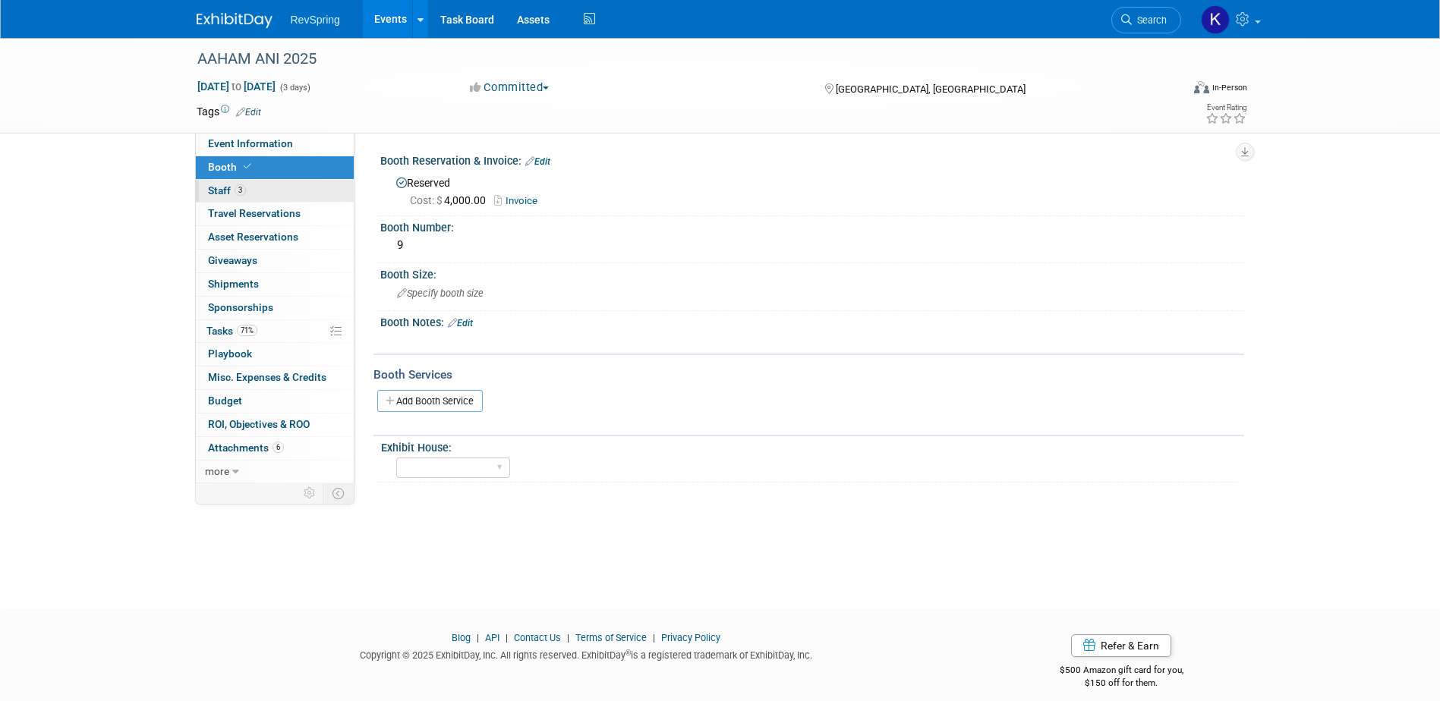
click at [251, 200] on link "3 Staff 3" at bounding box center [275, 191] width 158 height 23
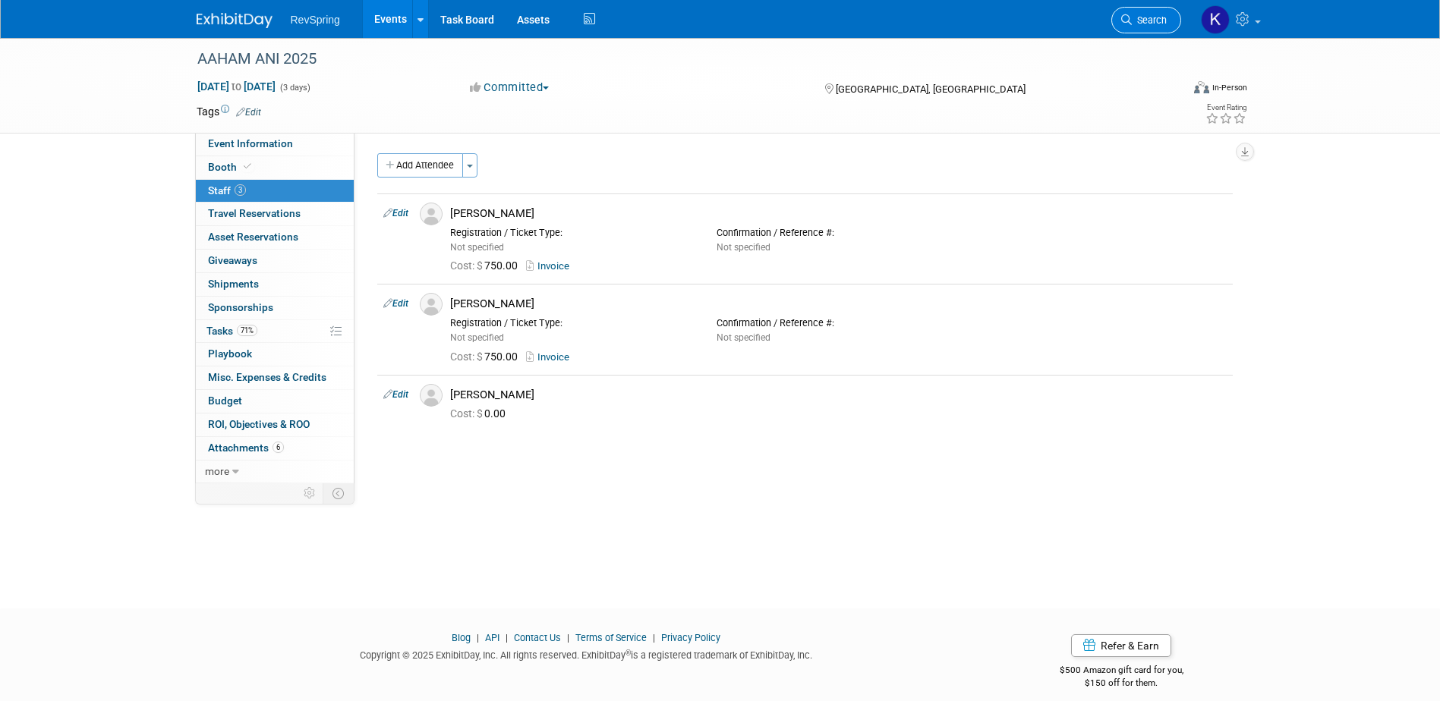
click at [1137, 20] on span "Search" at bounding box center [1149, 19] width 35 height 11
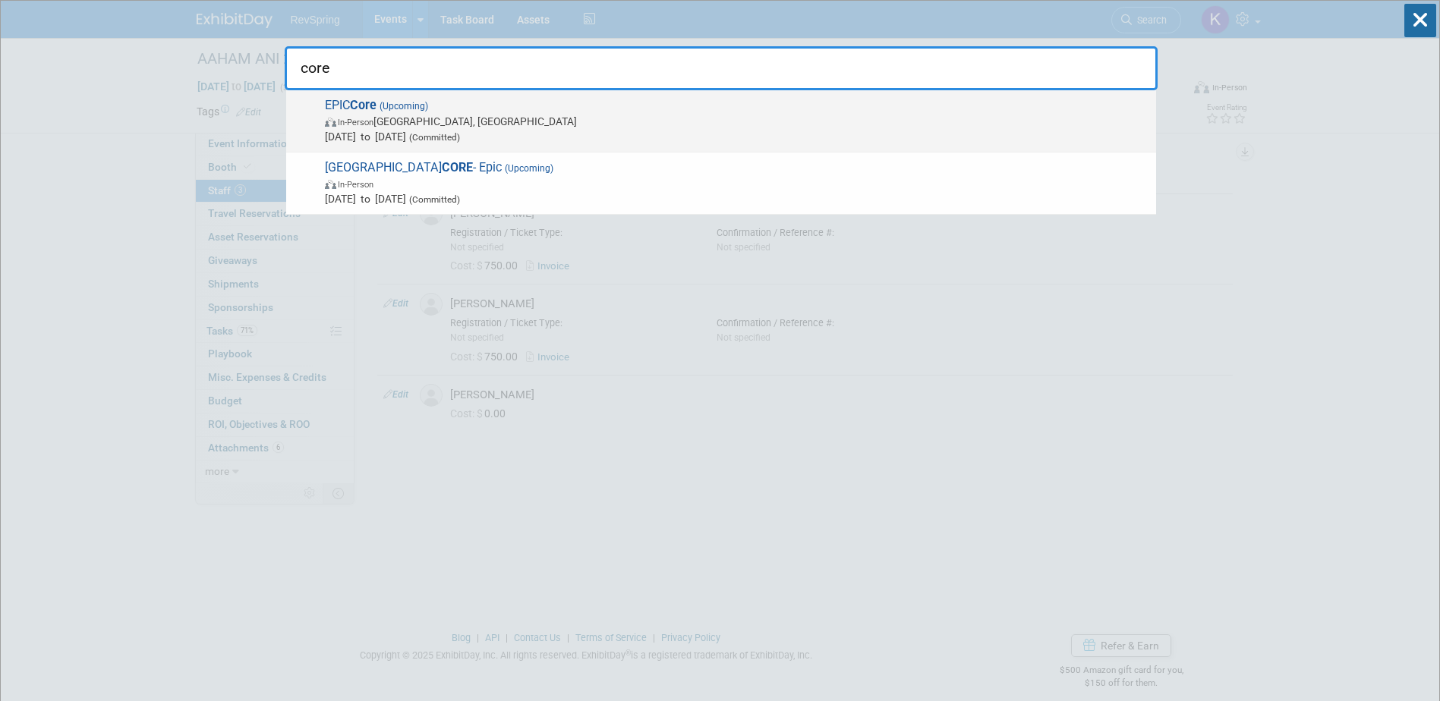
type input "core"
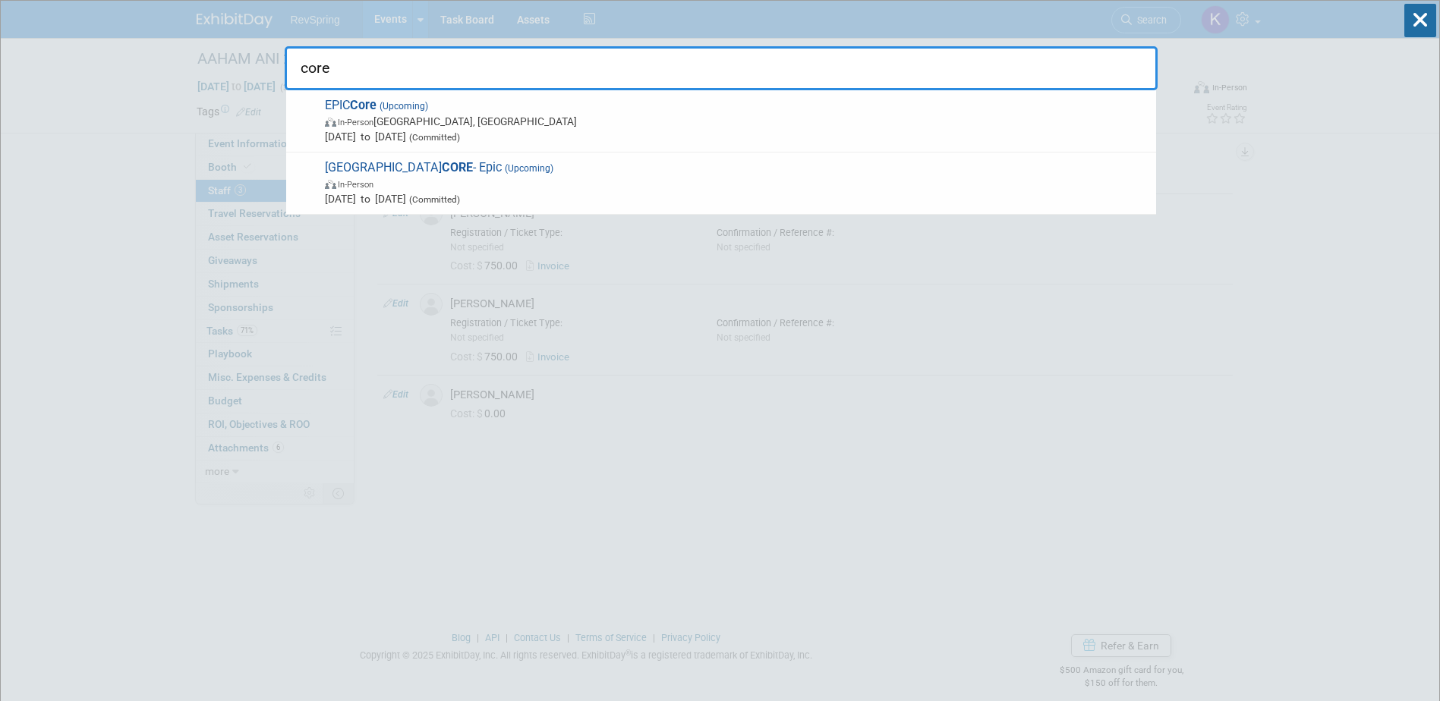
click at [547, 118] on span "In-Person New Orleans, LA" at bounding box center [737, 121] width 824 height 15
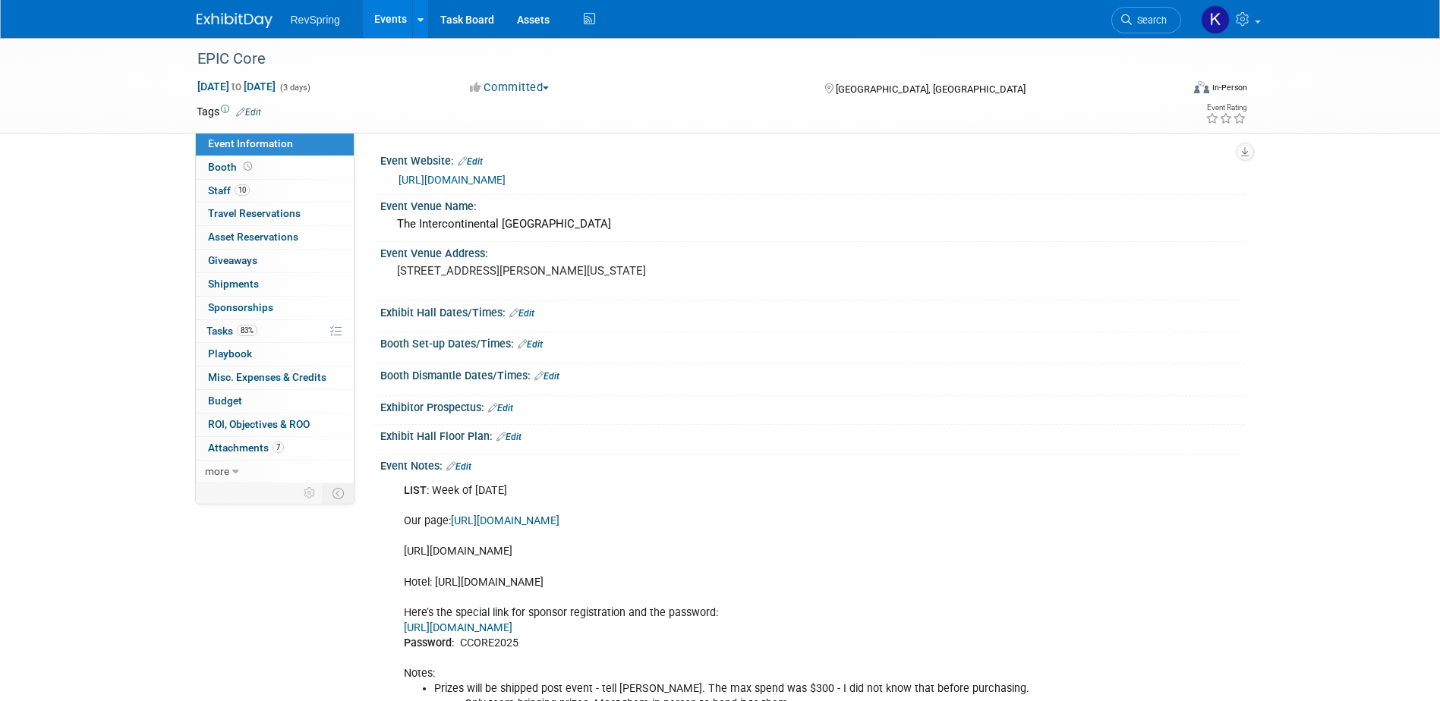
click at [466, 178] on link "[URL][DOMAIN_NAME]" at bounding box center [452, 180] width 107 height 12
click at [1135, 18] on span "Search" at bounding box center [1149, 19] width 35 height 11
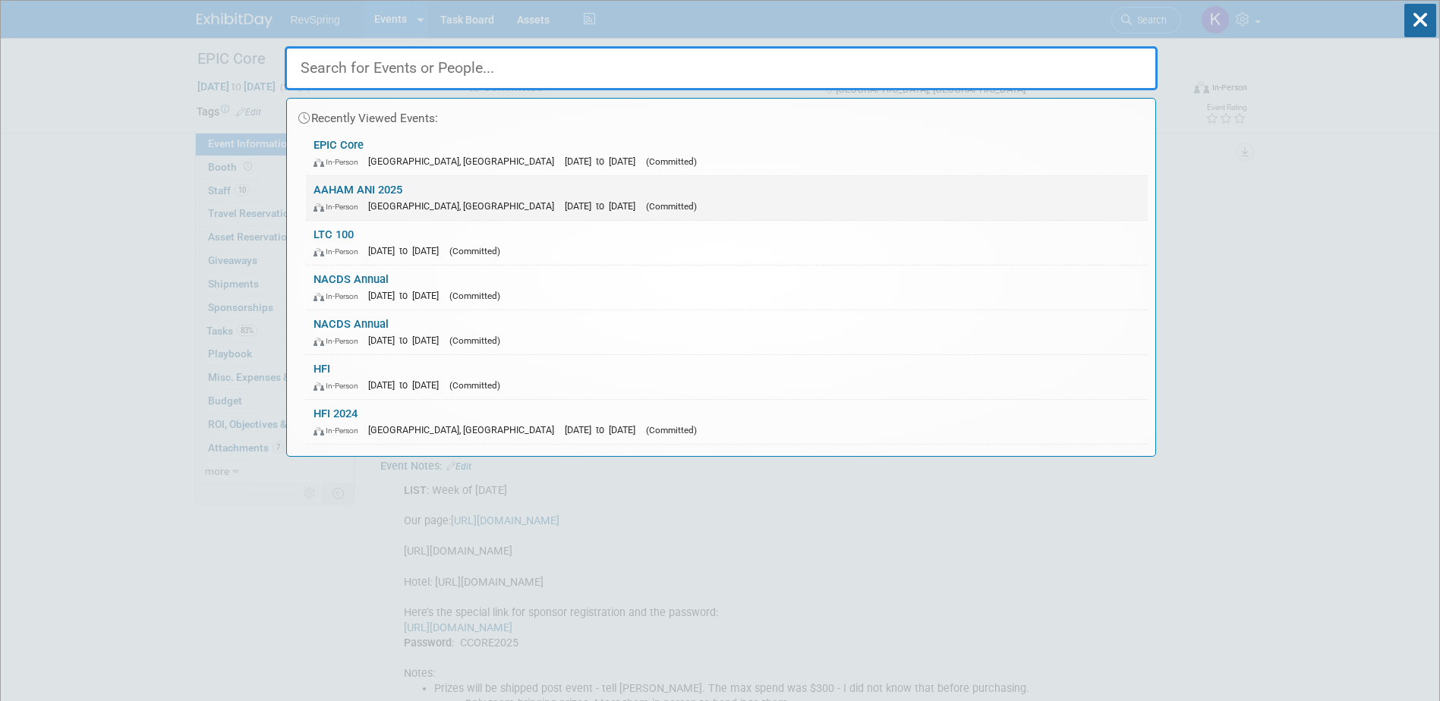
click at [408, 204] on span "[GEOGRAPHIC_DATA], [GEOGRAPHIC_DATA]" at bounding box center [465, 205] width 194 height 11
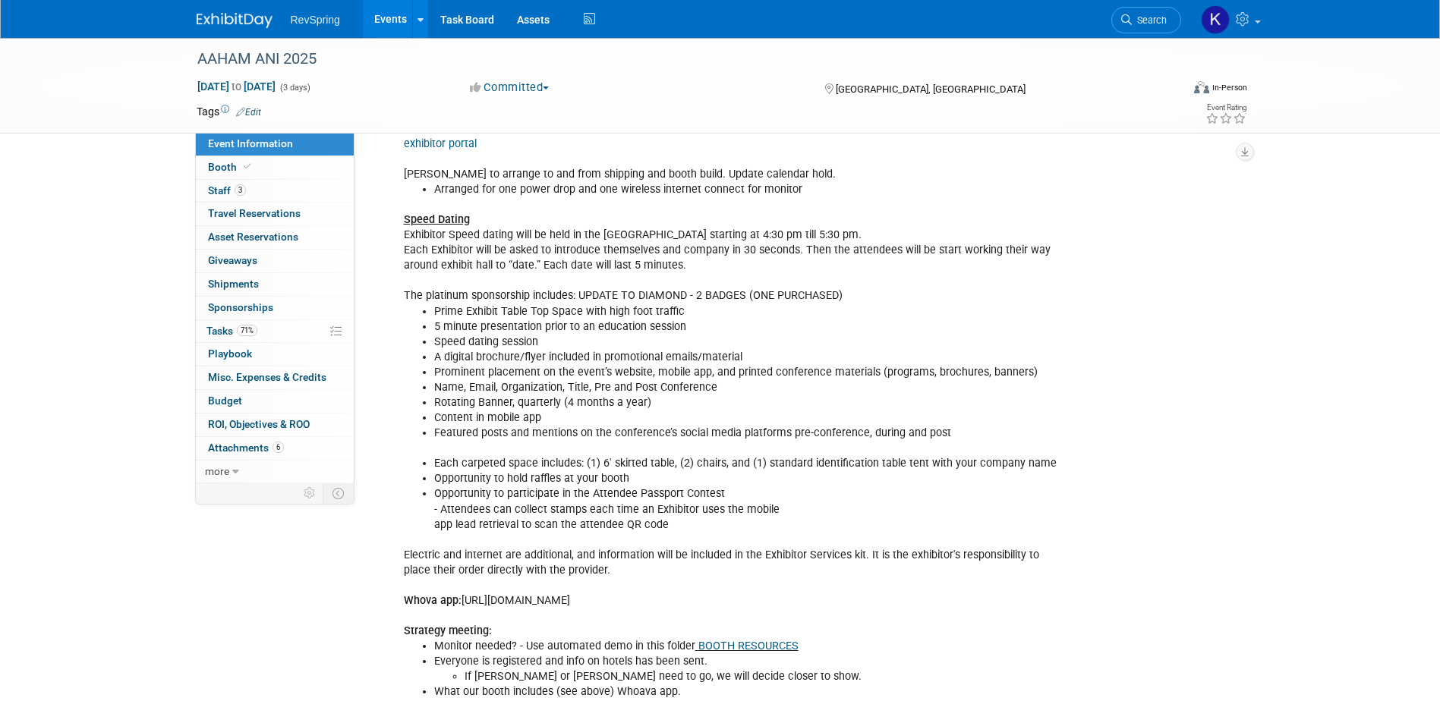
scroll to position [76, 0]
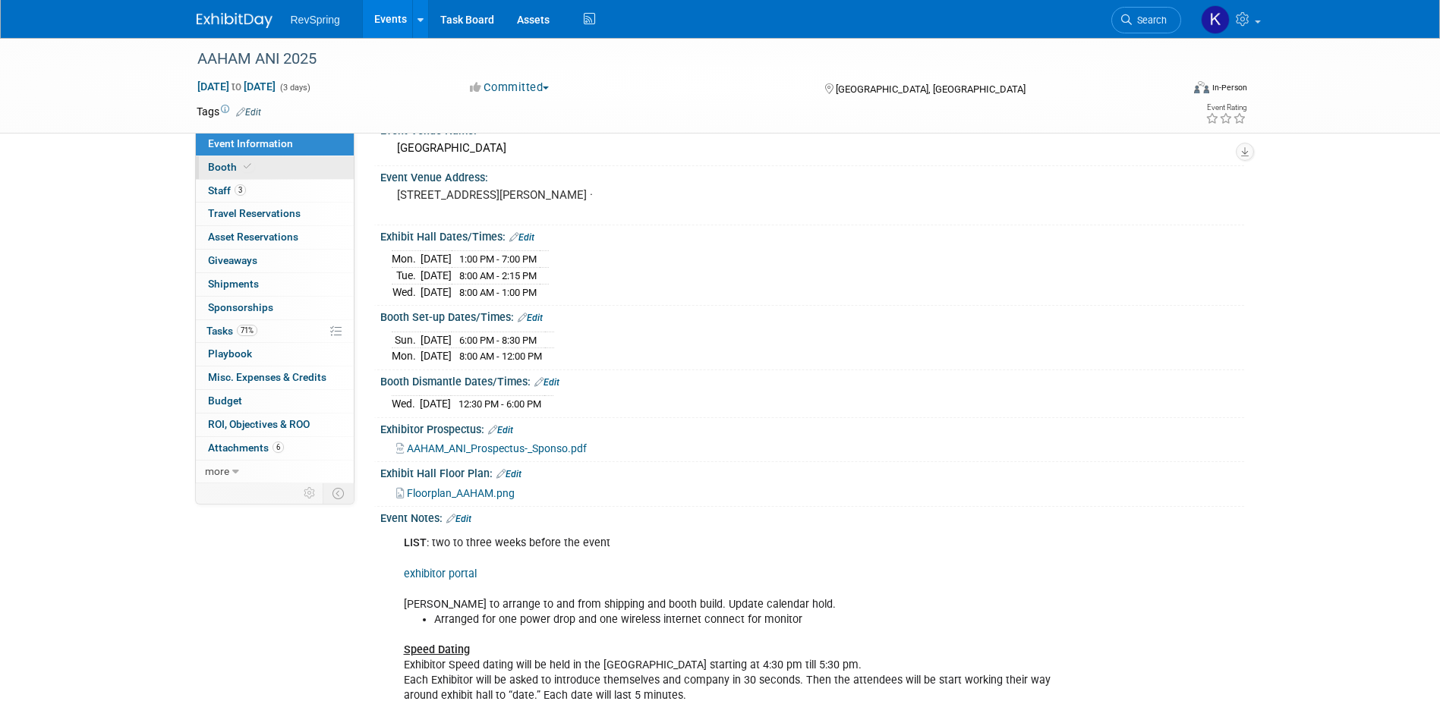
click at [266, 169] on link "Booth" at bounding box center [275, 167] width 158 height 23
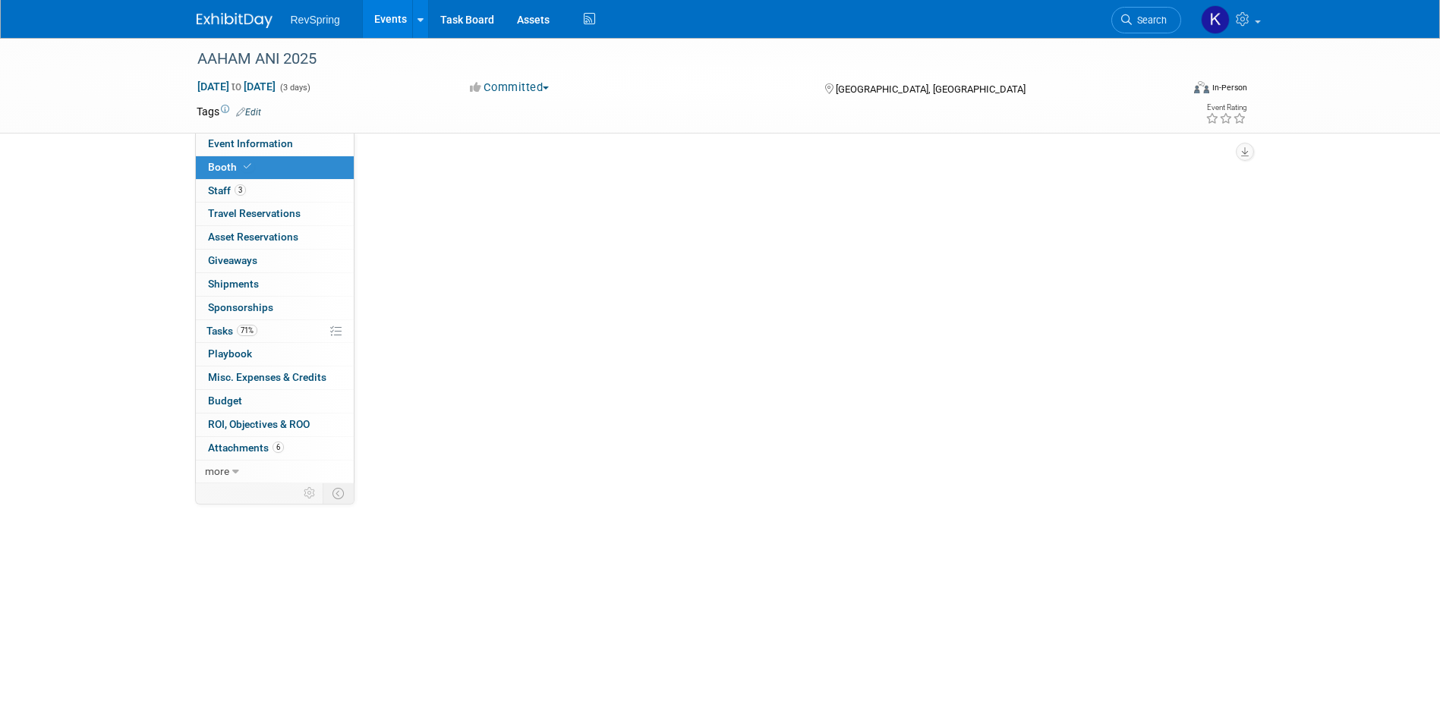
scroll to position [0, 0]
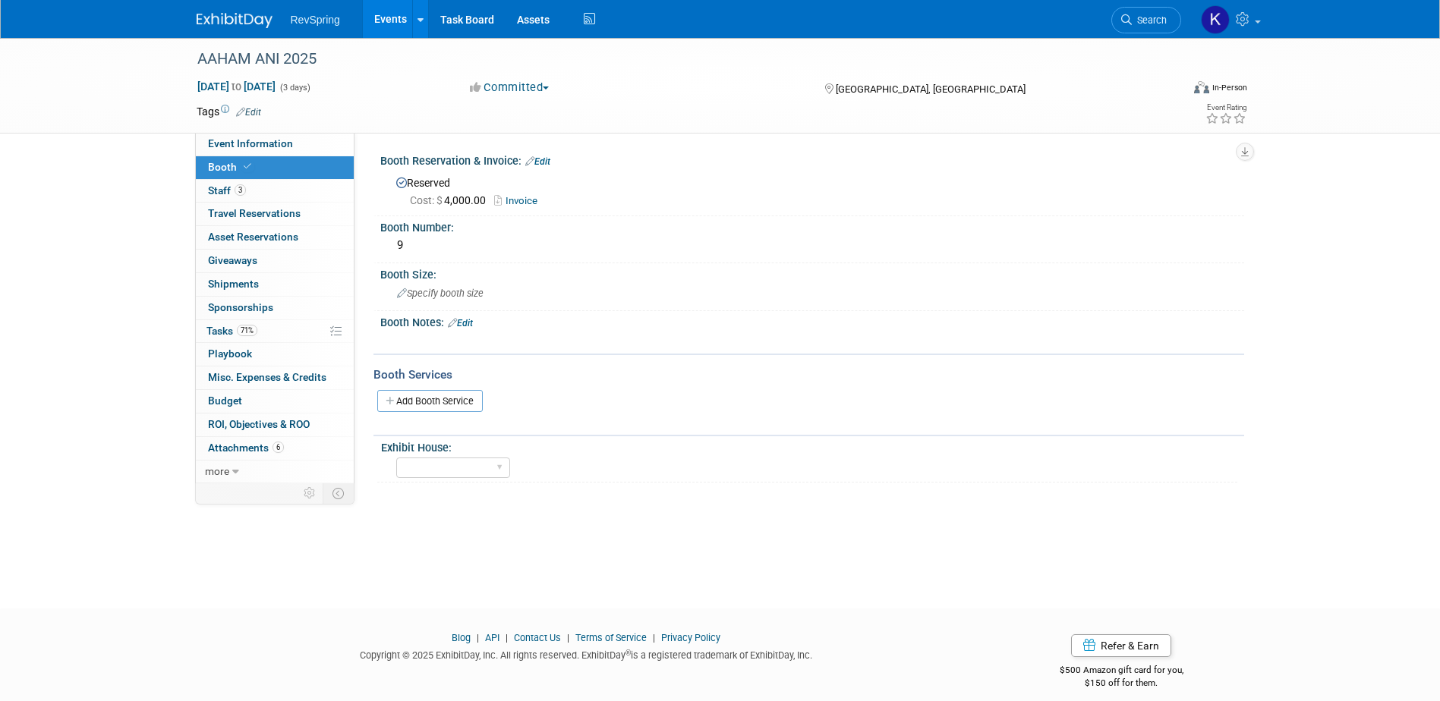
click at [468, 395] on link "Add Booth Service" at bounding box center [430, 401] width 106 height 22
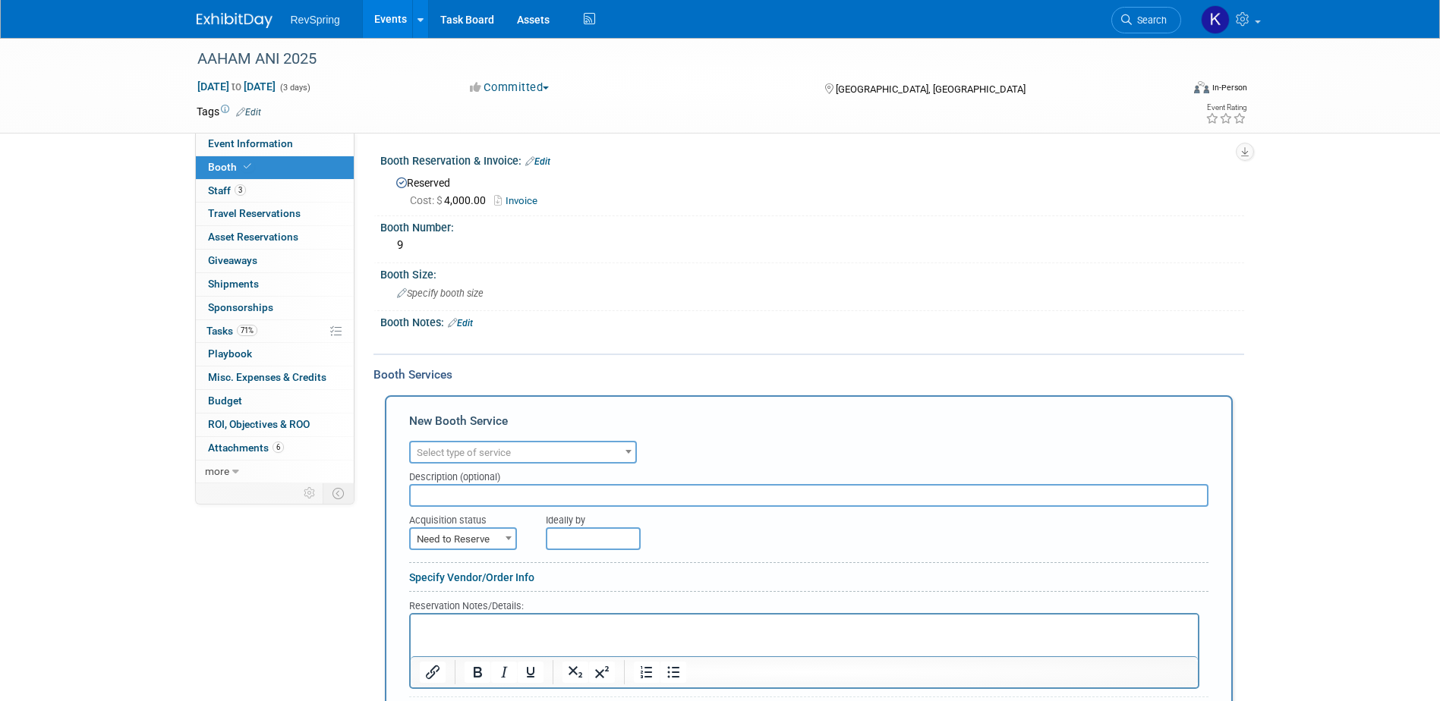
click at [465, 443] on span "Select type of service" at bounding box center [523, 453] width 225 height 21
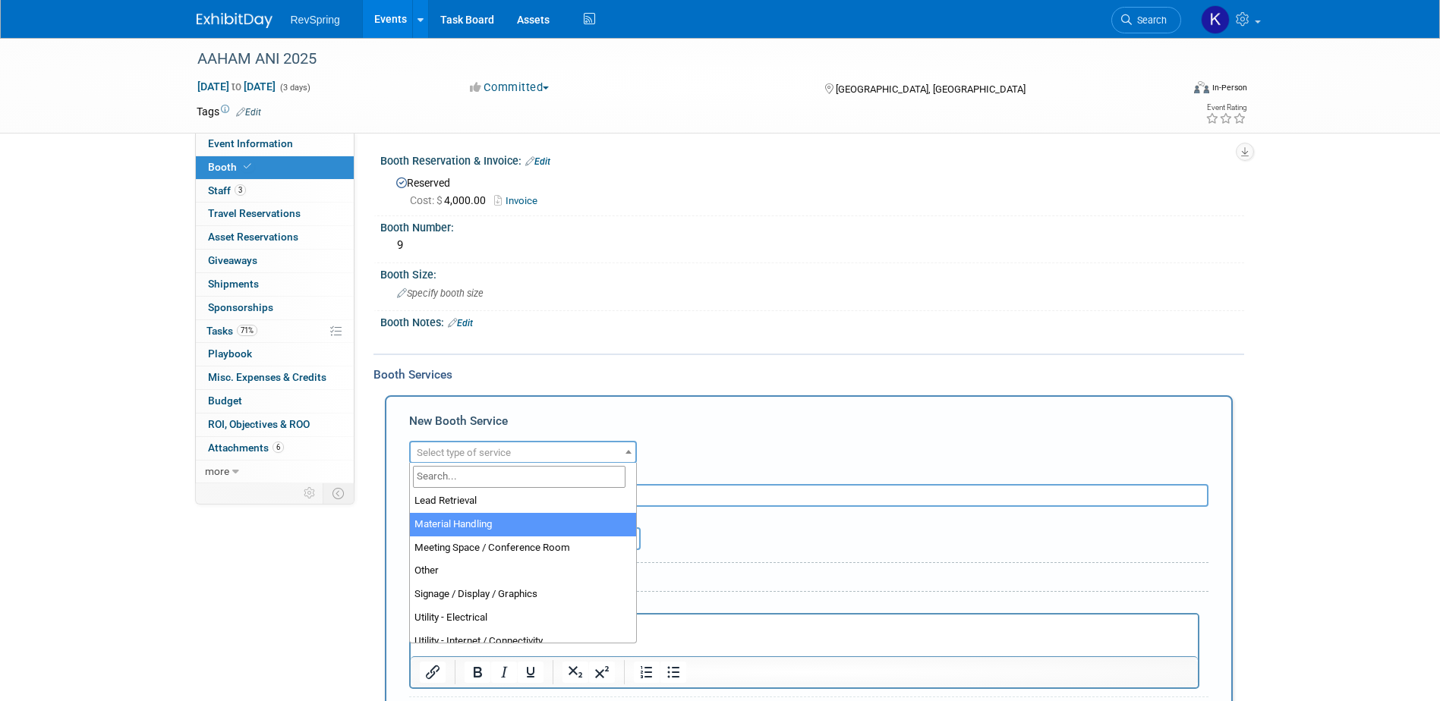
scroll to position [380, 0]
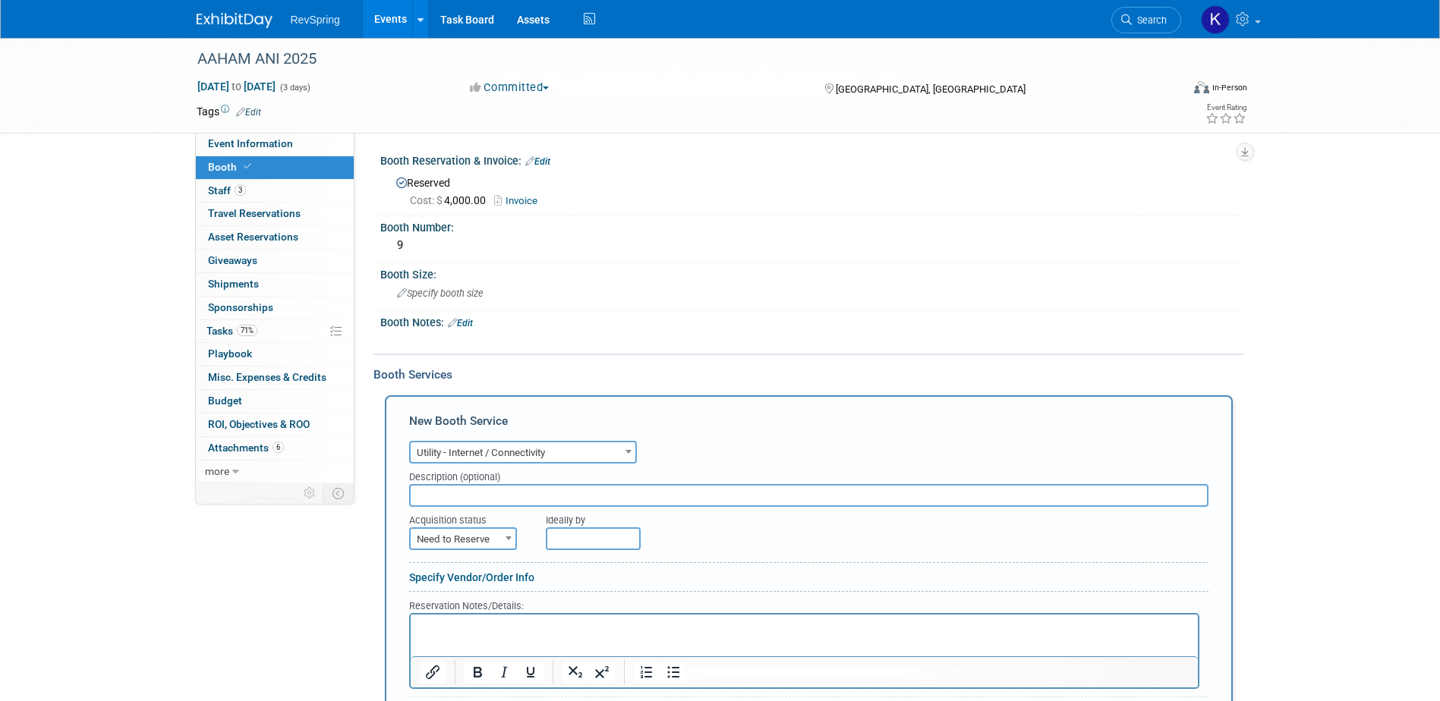
select select "18"
click at [570, 490] on input "text" at bounding box center [808, 495] width 799 height 23
type input "Encore"
click at [481, 550] on form "Audio / Video Carpet / Flooring Catering / Food / Beverage Floral / Decorative …" at bounding box center [808, 624] width 799 height 374
click at [482, 548] on span "Need to Reserve" at bounding box center [463, 539] width 105 height 21
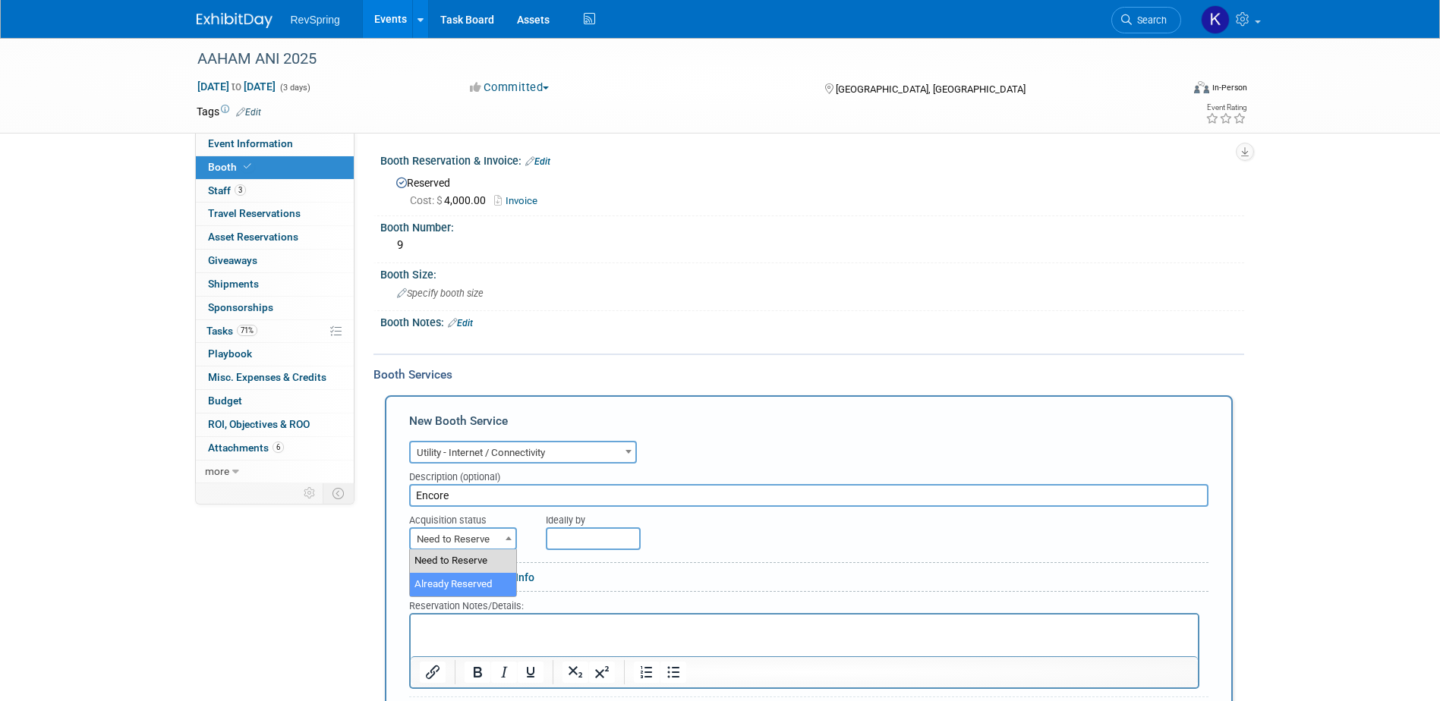
select select "2"
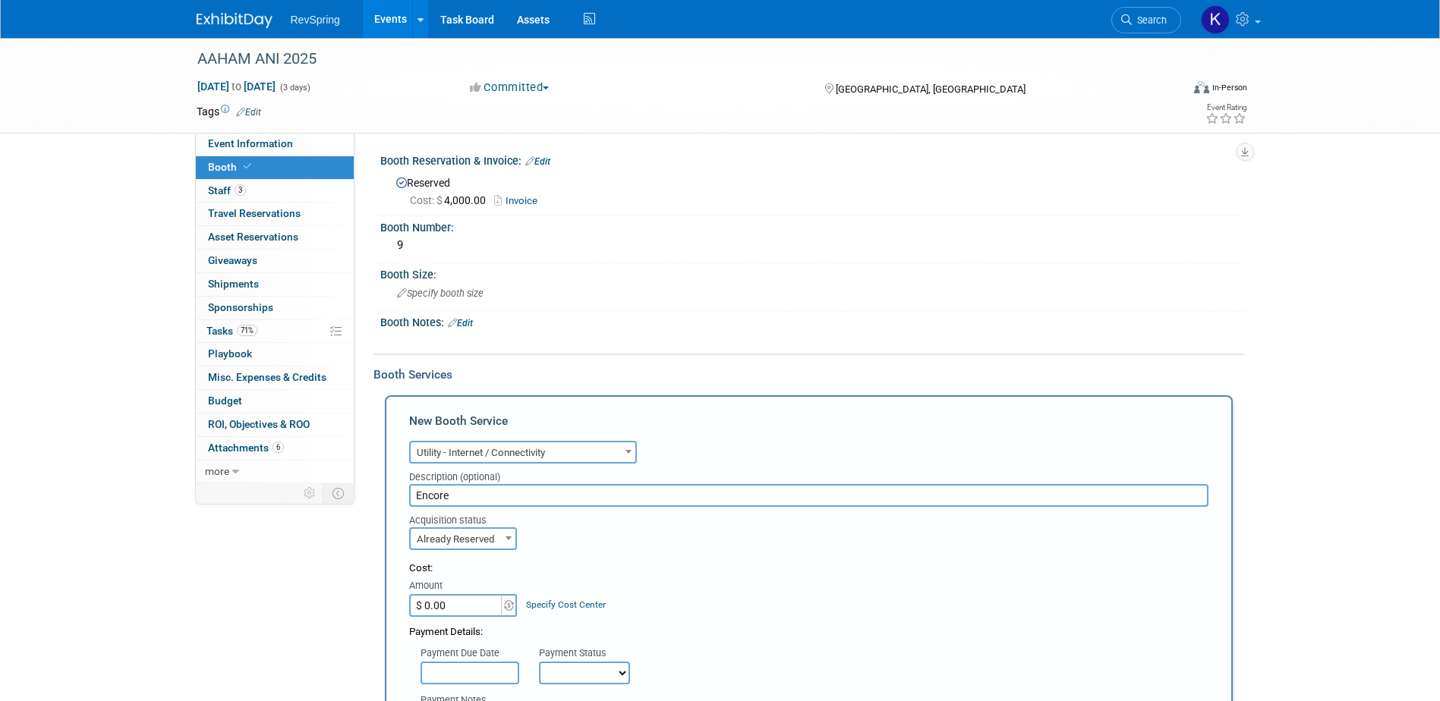
click at [457, 598] on input "$ 0.00" at bounding box center [456, 605] width 95 height 23
paste input "3,230.41"
type input "$ 3,230.41"
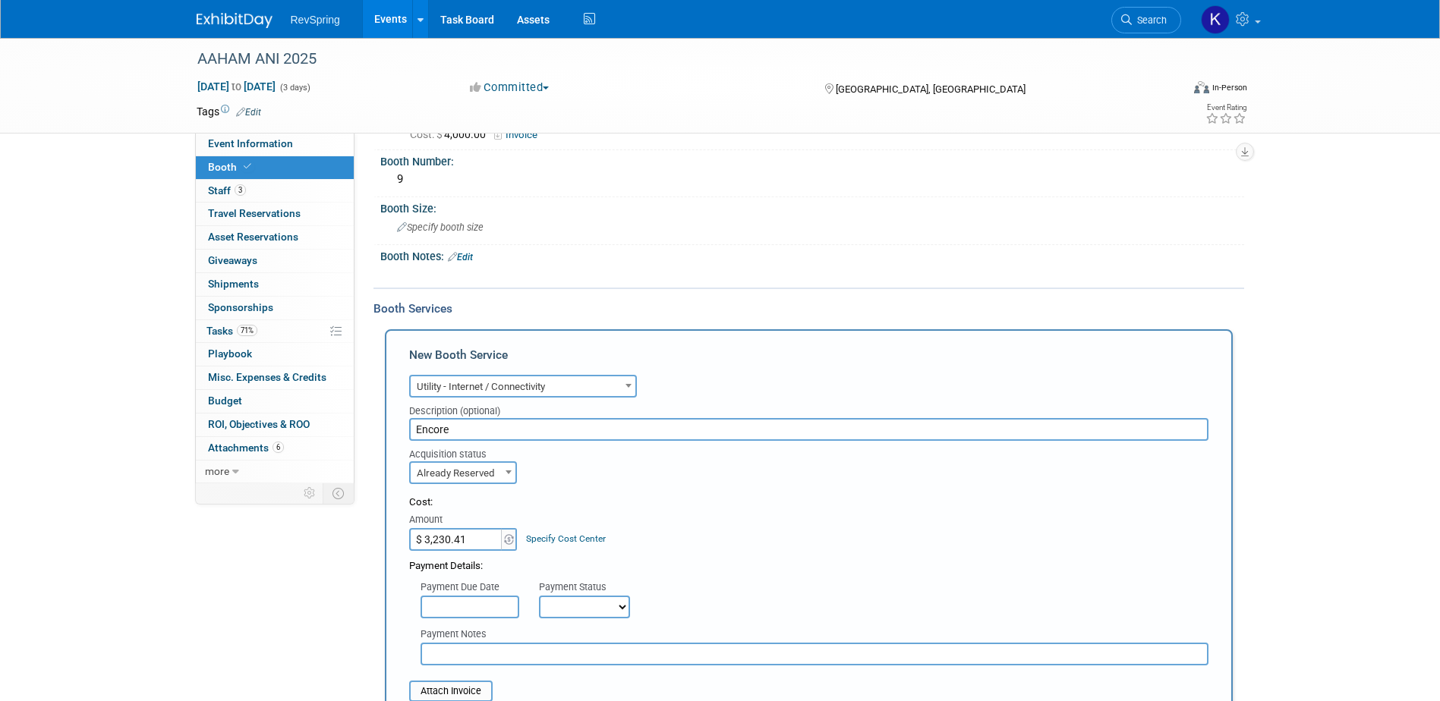
scroll to position [152, 0]
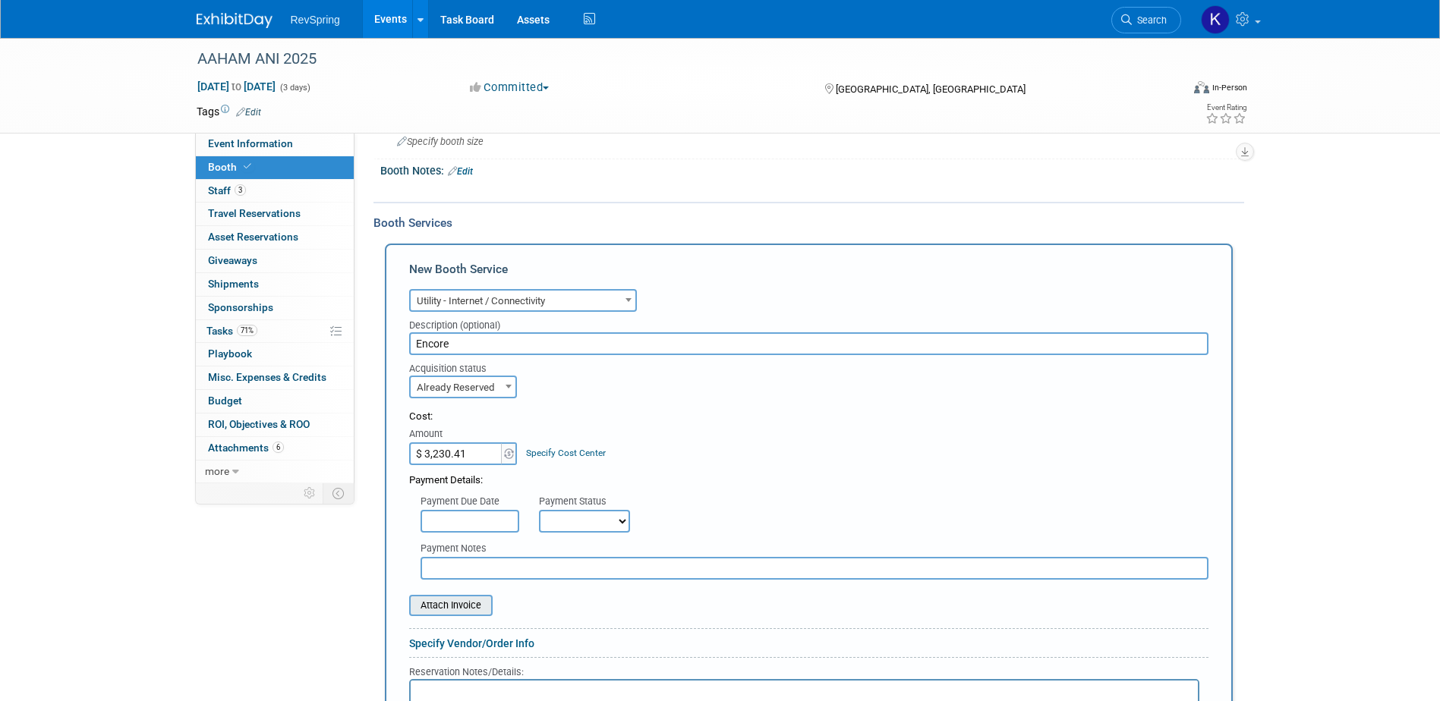
click at [448, 608] on input "file" at bounding box center [400, 606] width 181 height 18
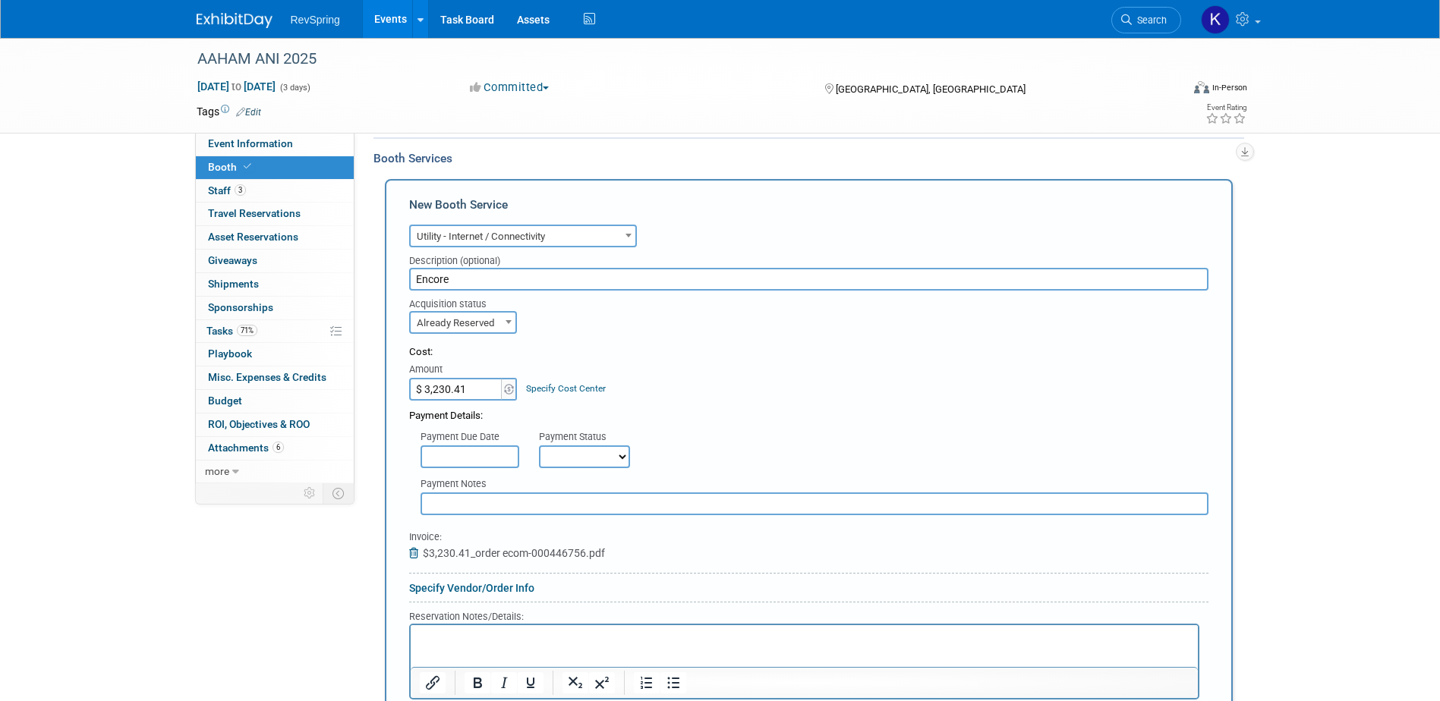
scroll to position [304, 0]
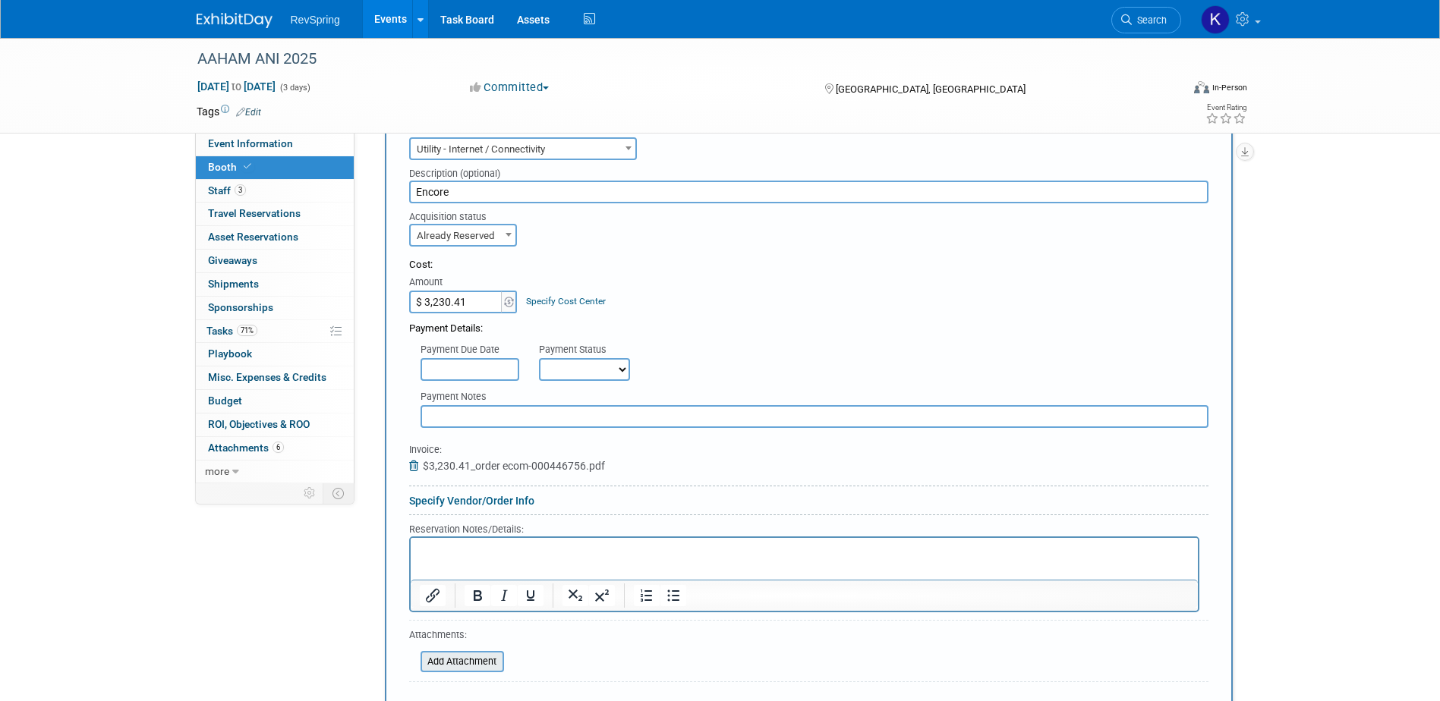
click at [455, 660] on input "file" at bounding box center [412, 662] width 181 height 18
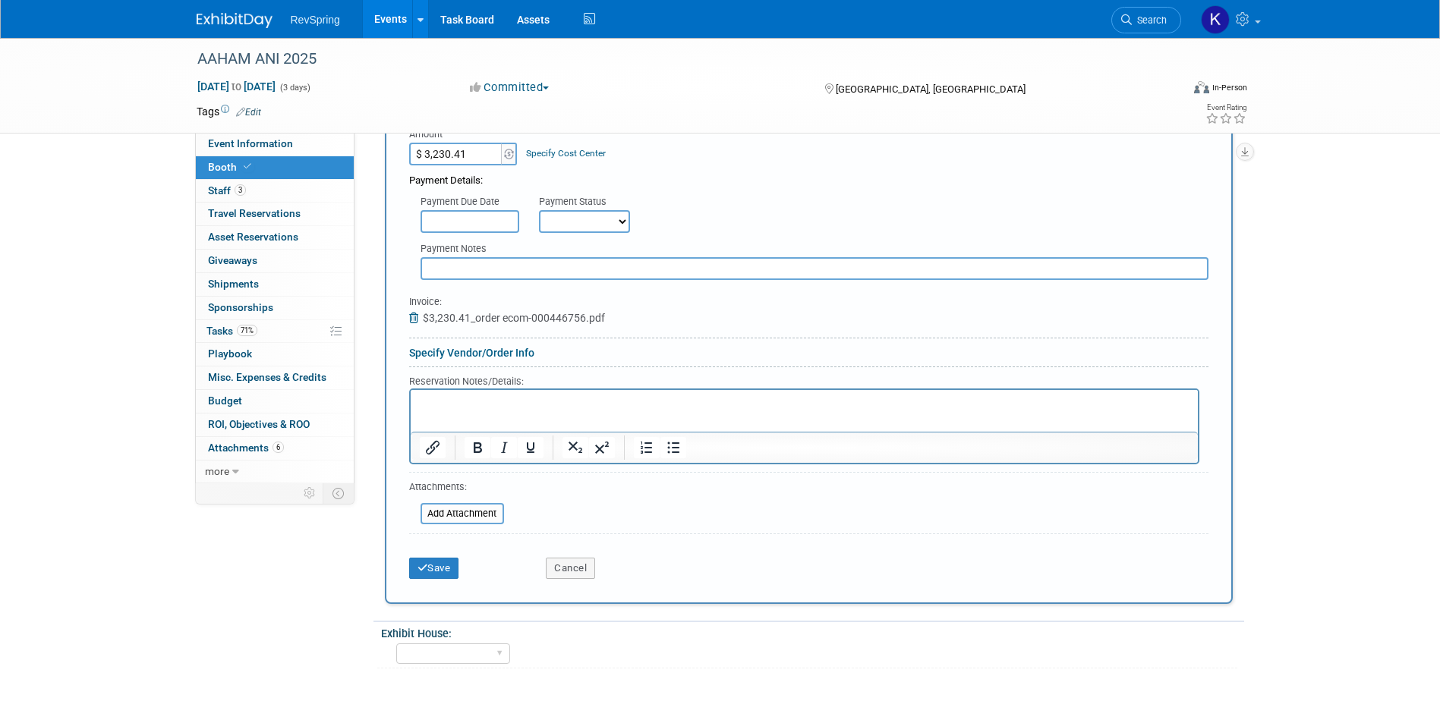
scroll to position [455, 0]
click at [446, 566] on button "Save" at bounding box center [434, 564] width 50 height 21
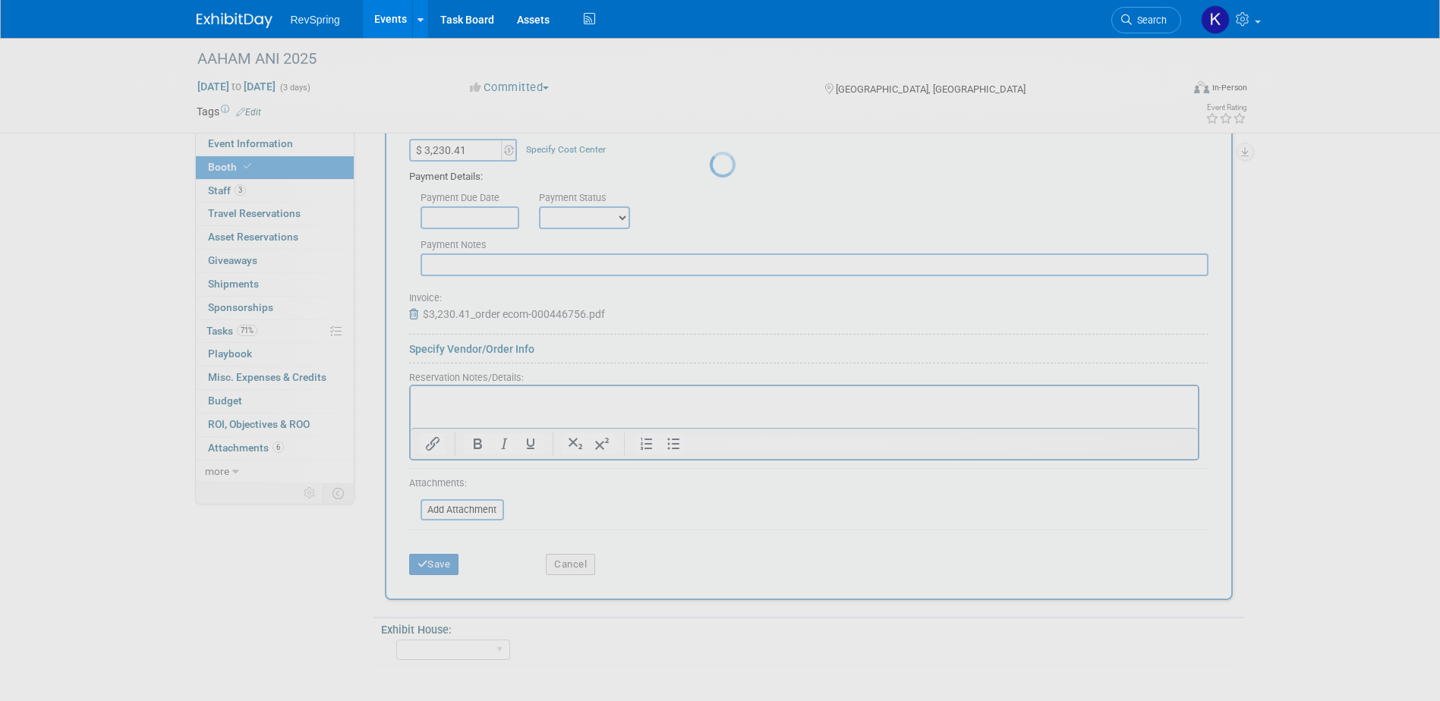
scroll to position [48, 0]
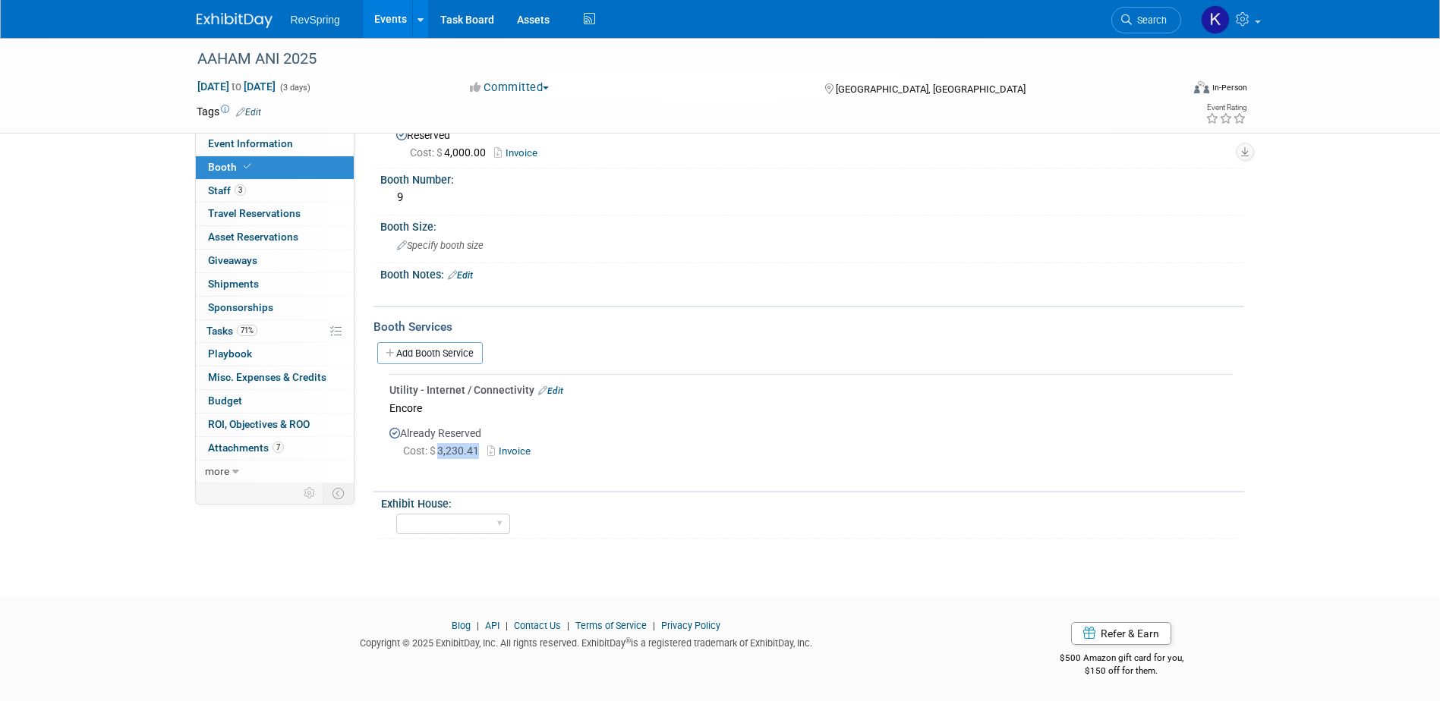
drag, startPoint x: 482, startPoint y: 449, endPoint x: 439, endPoint y: 446, distance: 43.3
click at [439, 446] on span "Cost: $ 3,230.41" at bounding box center [444, 451] width 82 height 12
copy span "3,230.41"
click at [317, 149] on link "Event Information" at bounding box center [275, 144] width 158 height 23
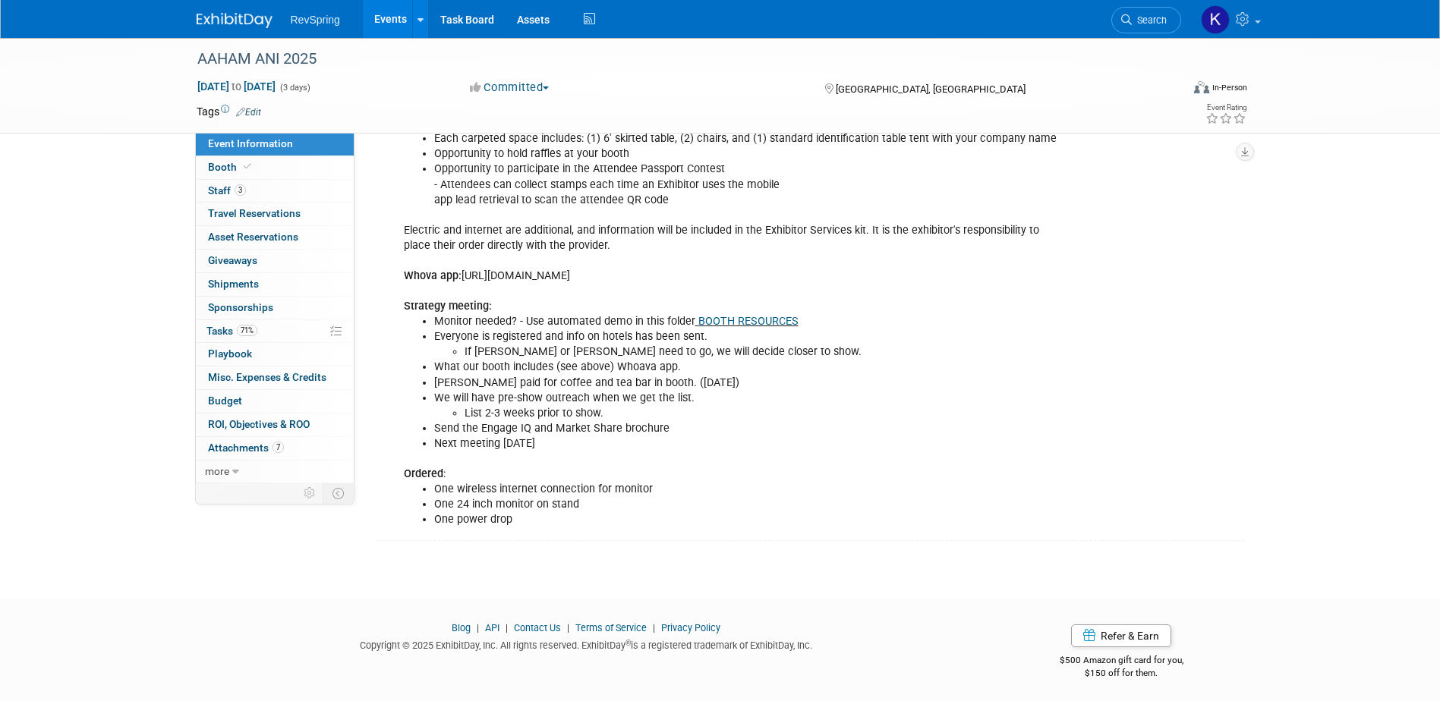
scroll to position [833, 0]
drag, startPoint x: 525, startPoint y: 513, endPoint x: 429, endPoint y: 489, distance: 99.4
click at [429, 489] on ul "One wireless internet connection for monitor One 24 inch monitor on stand One p…" at bounding box center [736, 504] width 664 height 46
click at [518, 508] on li "One 24 inch monitor on stand" at bounding box center [751, 503] width 634 height 15
drag, startPoint x: 525, startPoint y: 518, endPoint x: 393, endPoint y: 467, distance: 141.5
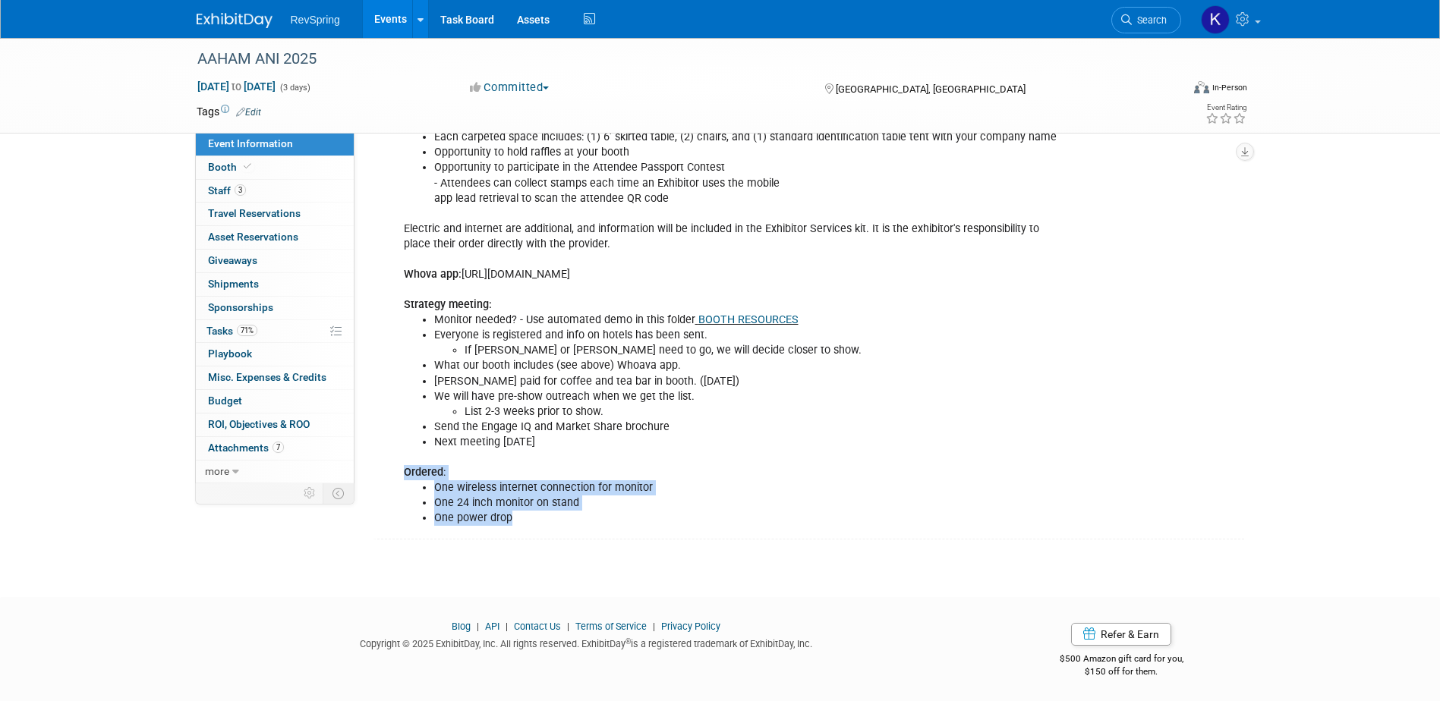
click at [393, 467] on div "LIST : two to three weeks before the event exhibitor portal [PERSON_NAME] to ar…" at bounding box center [735, 153] width 684 height 762
copy div "Ordered : One wireless internet connection for monitor One 24 inch monitor on s…"
click at [279, 336] on link "71% Tasks 71%" at bounding box center [275, 331] width 158 height 23
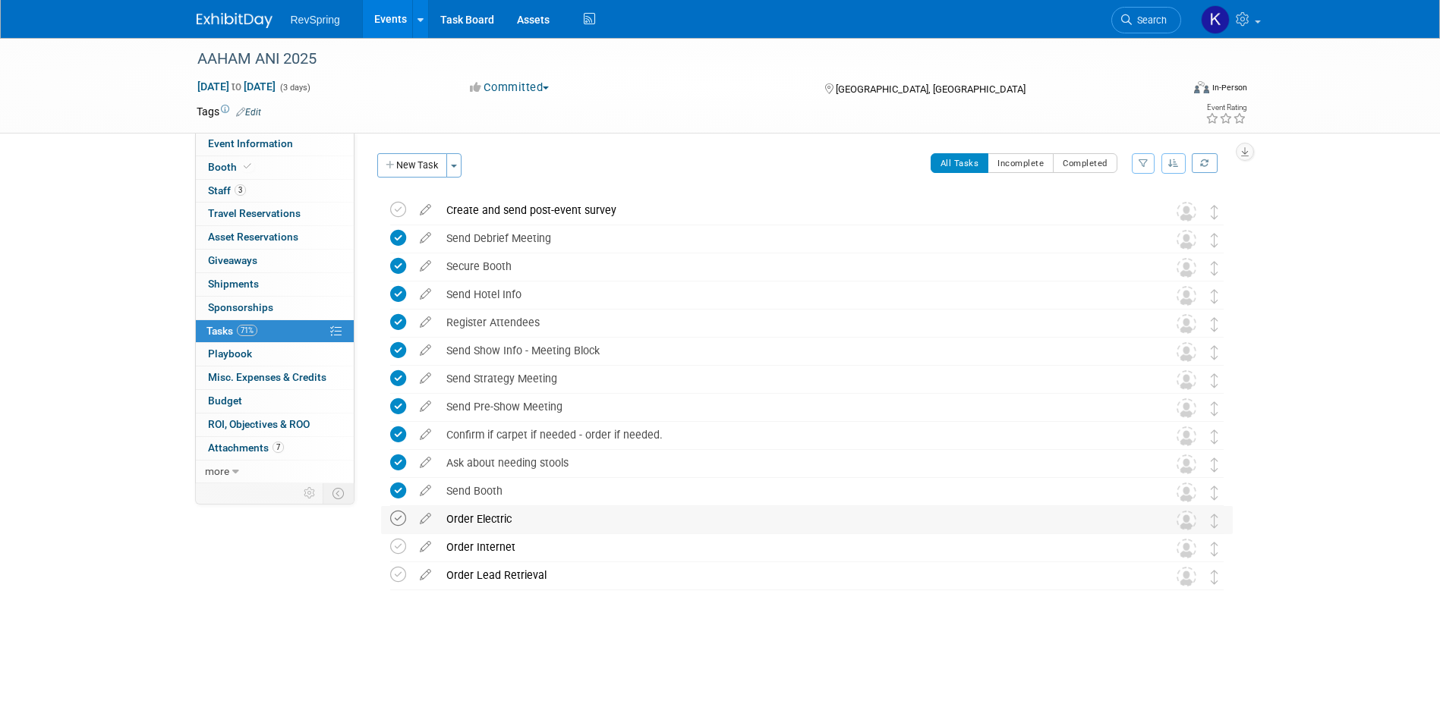
click at [404, 522] on icon at bounding box center [398, 519] width 16 height 16
click at [396, 547] on icon at bounding box center [398, 547] width 16 height 16
click at [244, 147] on span "Event Information" at bounding box center [250, 143] width 85 height 12
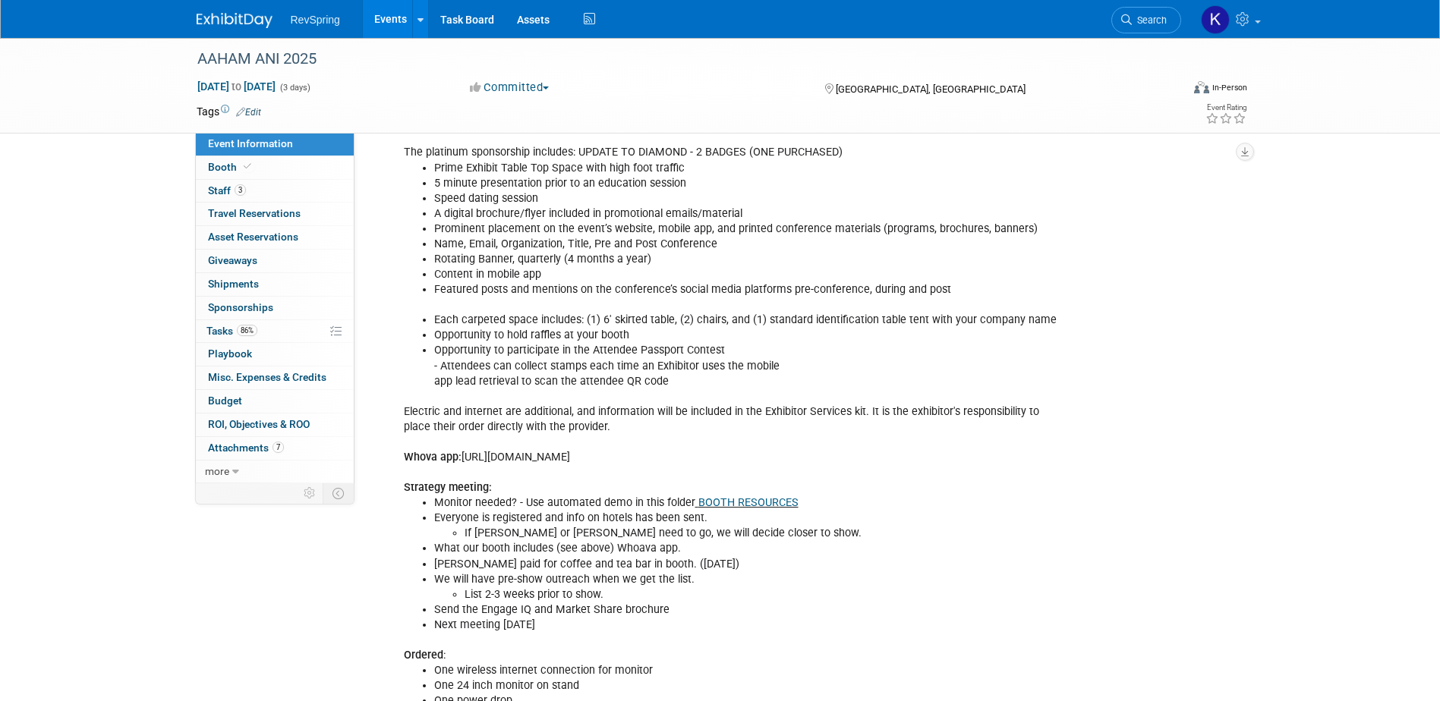
scroll to position [623, 0]
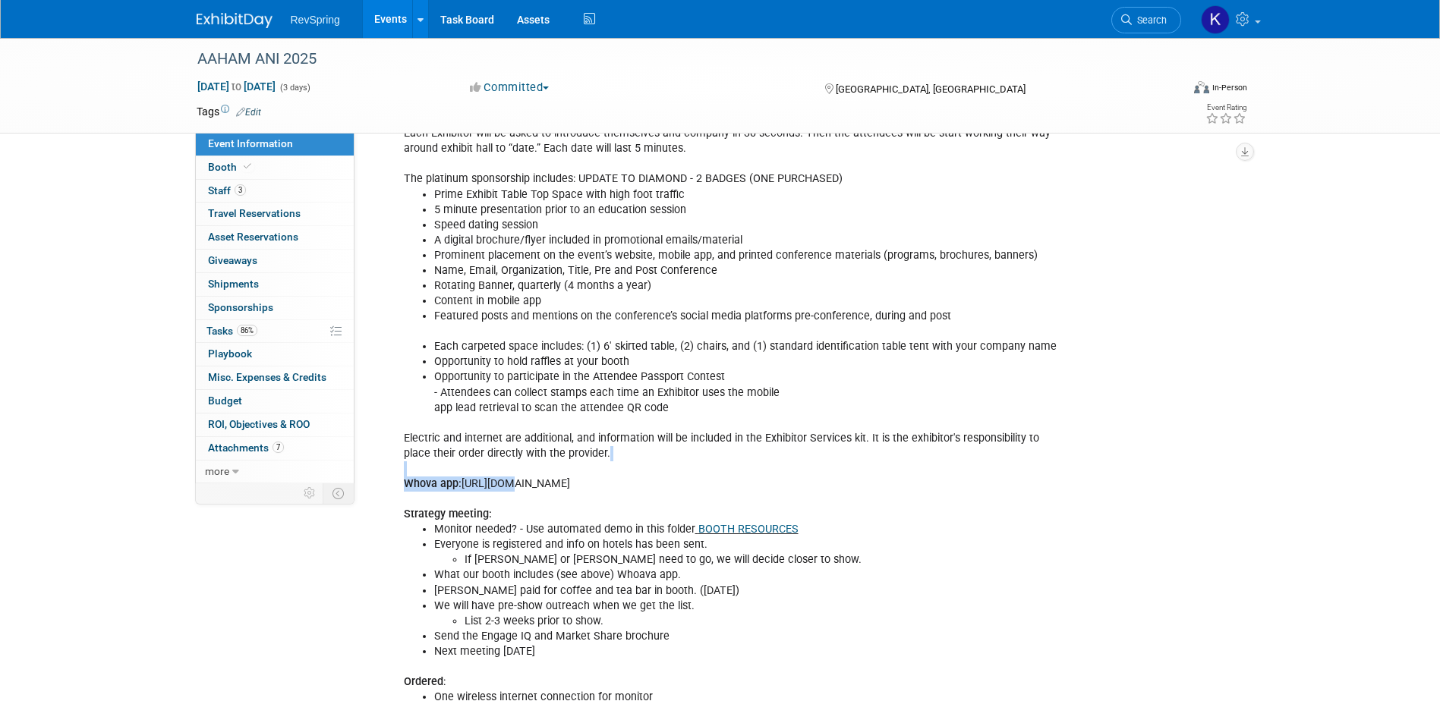
drag, startPoint x: 968, startPoint y: 470, endPoint x: 500, endPoint y: 482, distance: 468.5
click at [500, 482] on div "LIST : two to three weeks before the event exhibitor portal [PERSON_NAME] to ar…" at bounding box center [735, 362] width 684 height 762
drag, startPoint x: 500, startPoint y: 482, endPoint x: 471, endPoint y: 481, distance: 28.9
click at [471, 481] on div "LIST : two to three weeks before the event exhibitor portal [PERSON_NAME] to ar…" at bounding box center [735, 362] width 684 height 762
drag, startPoint x: 465, startPoint y: 482, endPoint x: 888, endPoint y: 492, distance: 423.7
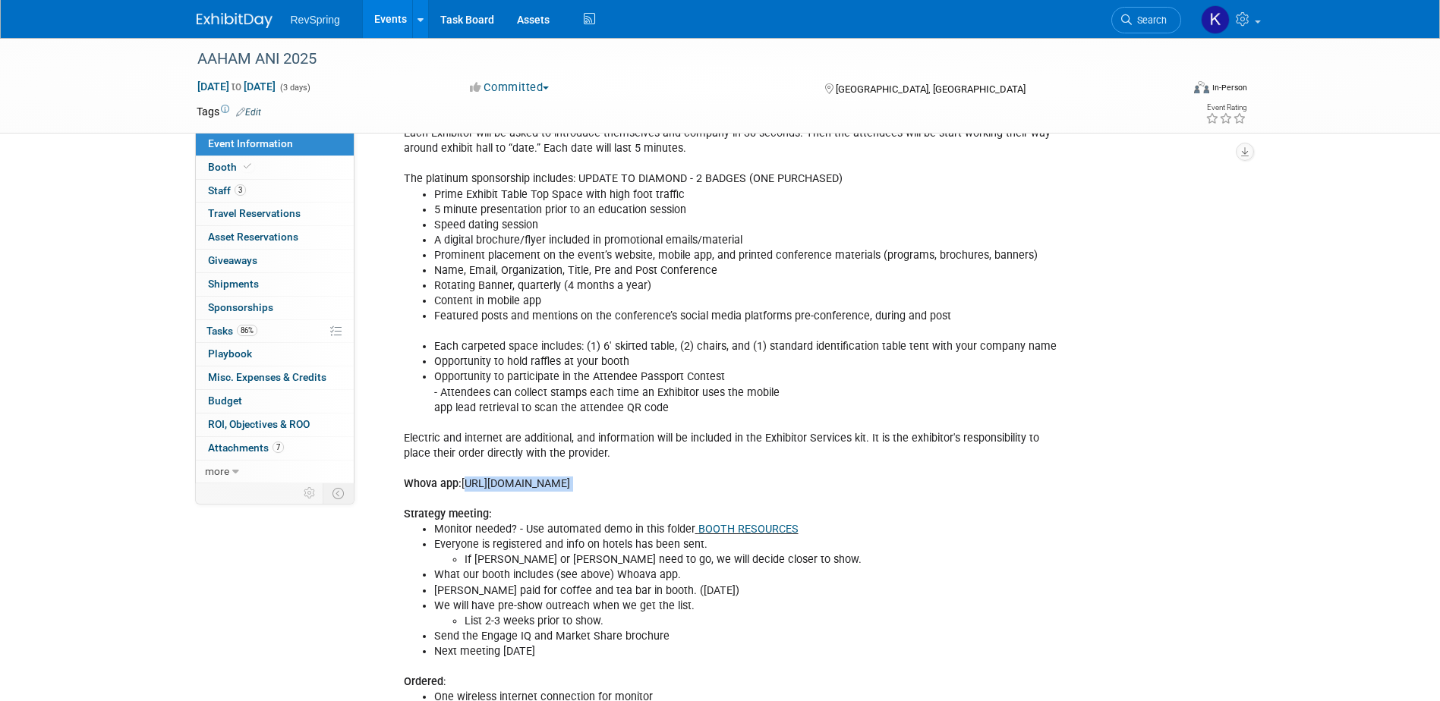
click at [888, 492] on div "LIST : two to three weeks before the event exhibitor portal [PERSON_NAME] to ar…" at bounding box center [735, 362] width 684 height 762
copy div "[URL][DOMAIN_NAME]"
